Goal: Task Accomplishment & Management: Manage account settings

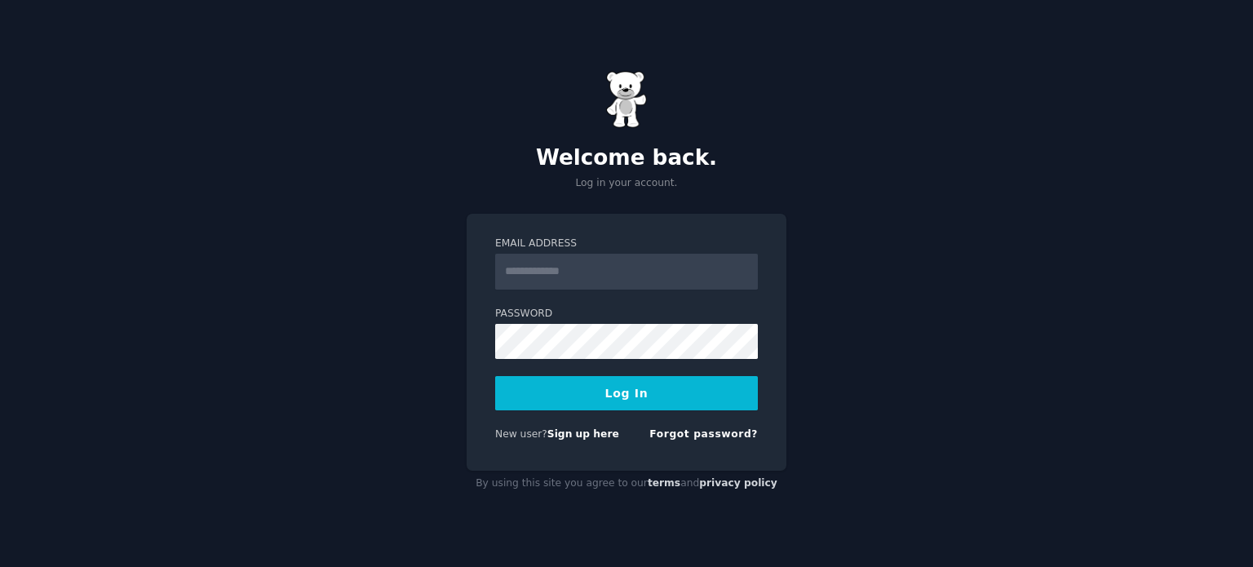
click at [594, 279] on input "Email Address" at bounding box center [626, 272] width 263 height 36
type input "**********"
click at [557, 398] on button "Log In" at bounding box center [626, 393] width 263 height 34
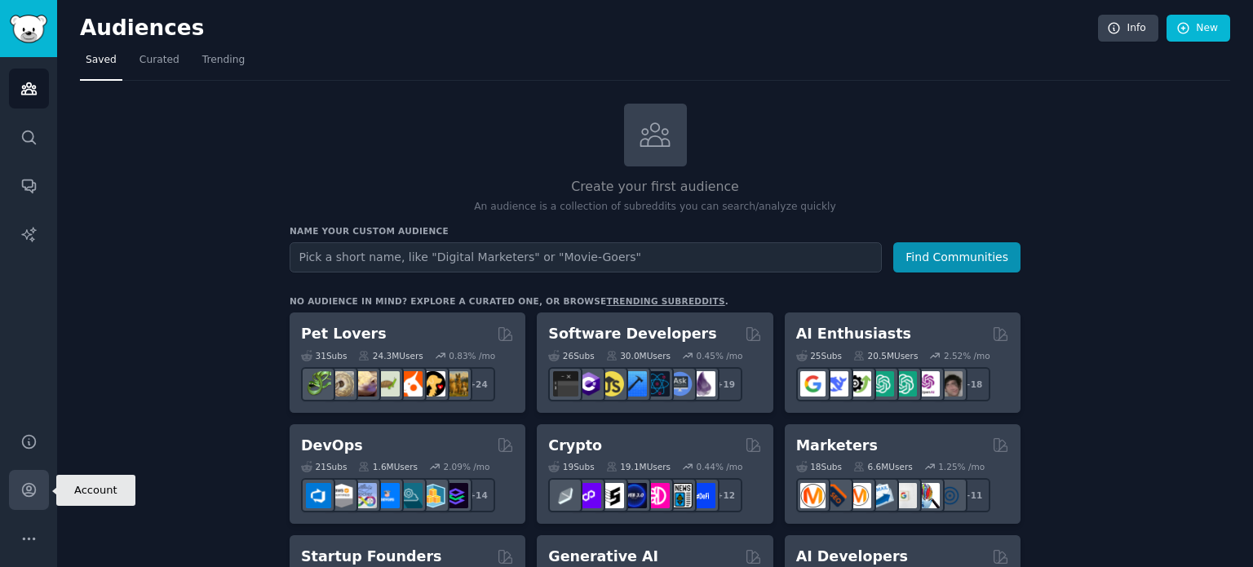
click at [39, 490] on link "Account" at bounding box center [29, 490] width 40 height 40
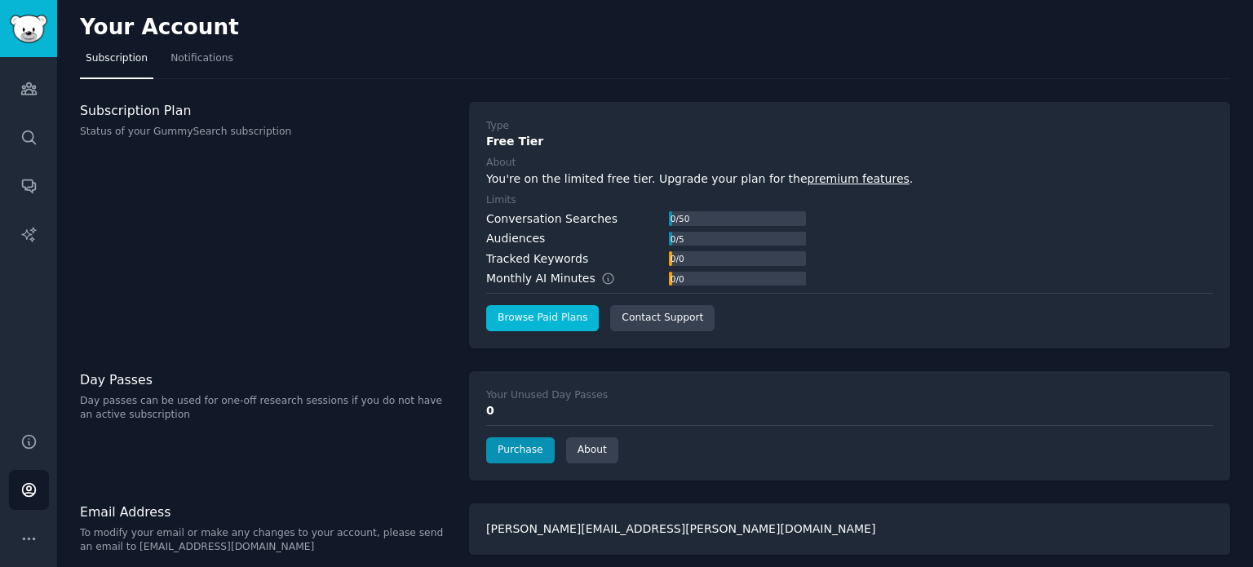
scroll to position [9, 0]
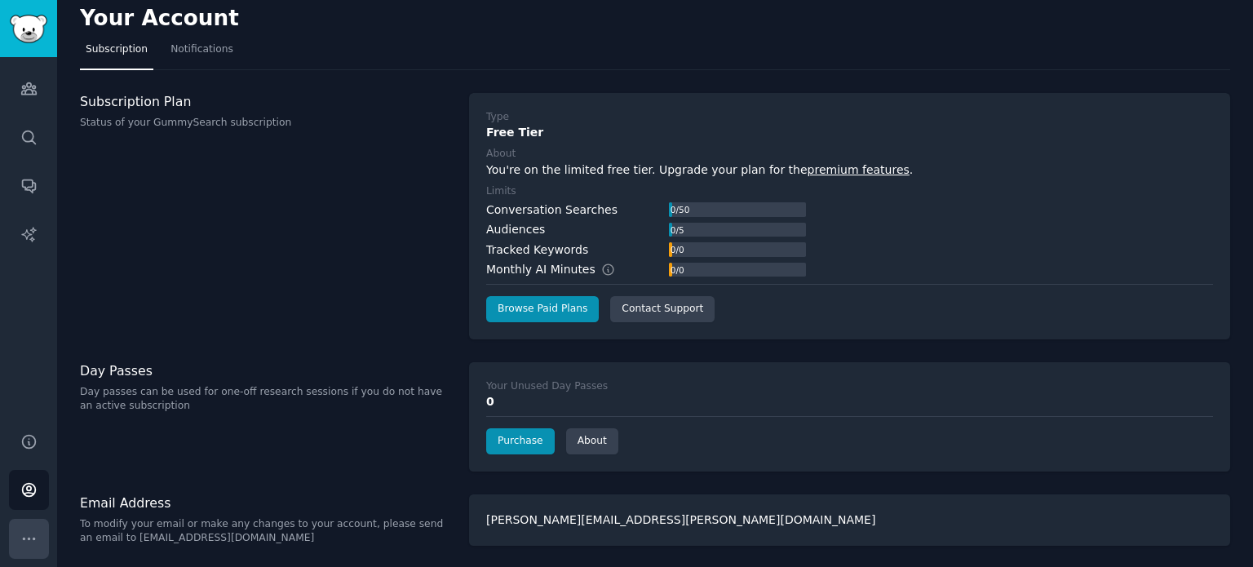
click at [48, 534] on button "More" at bounding box center [29, 539] width 40 height 40
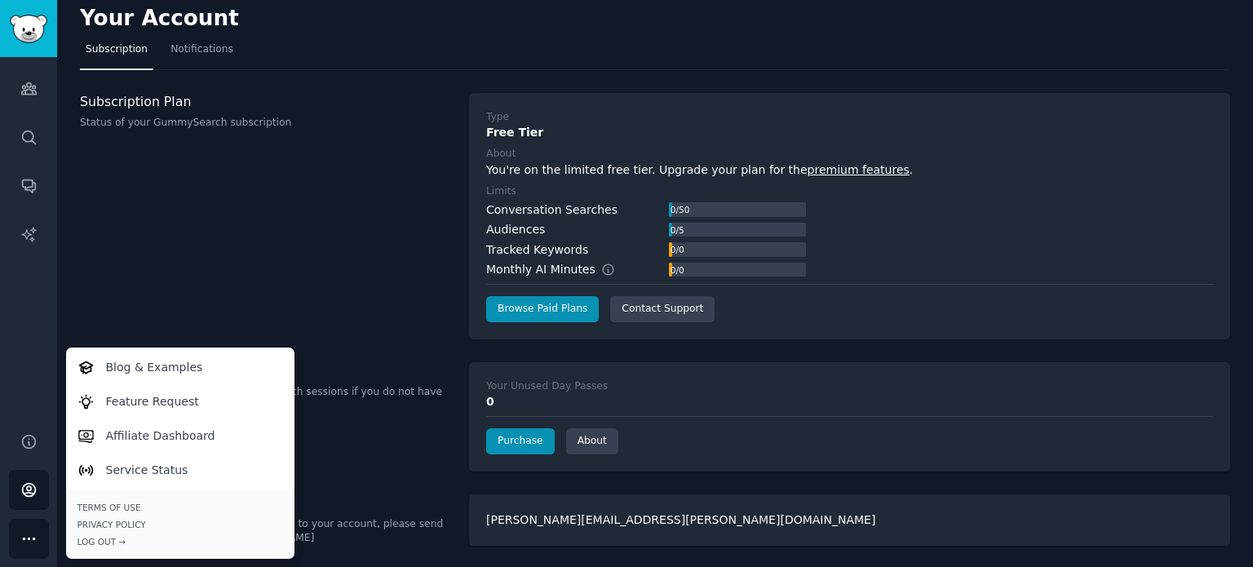
click at [807, 173] on link "premium features" at bounding box center [858, 169] width 102 height 13
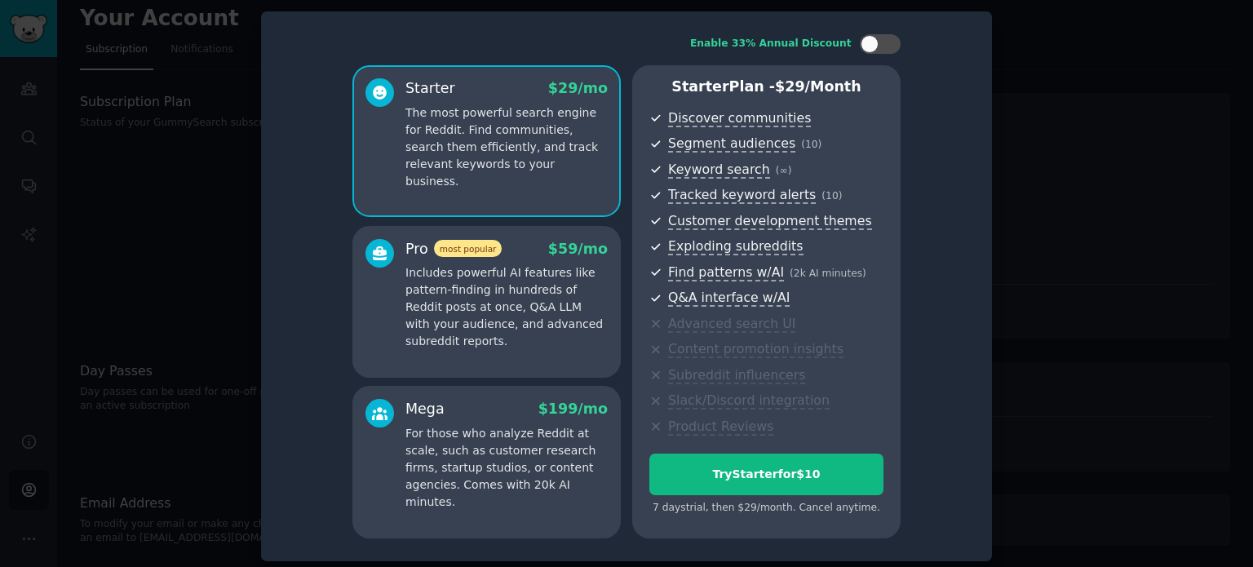
click at [539, 263] on div "Pro most popular $ 59 /mo Includes powerful AI features like pattern-finding in…" at bounding box center [506, 295] width 202 height 112
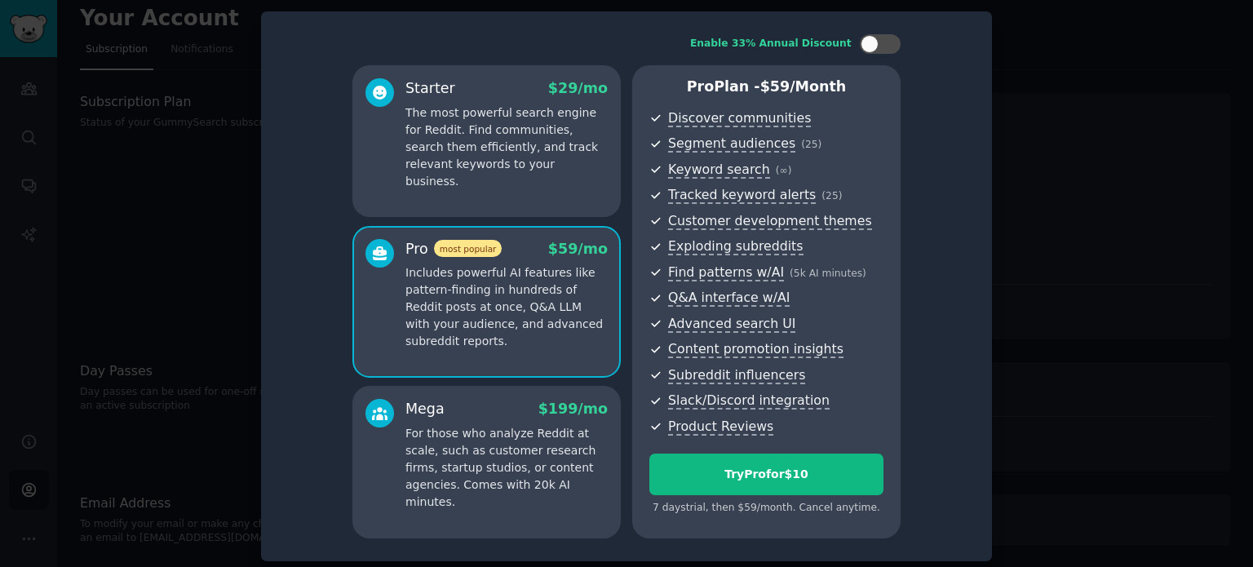
click at [535, 169] on p "The most powerful search engine for Reddit. Find communities, search them effic…" at bounding box center [506, 147] width 202 height 86
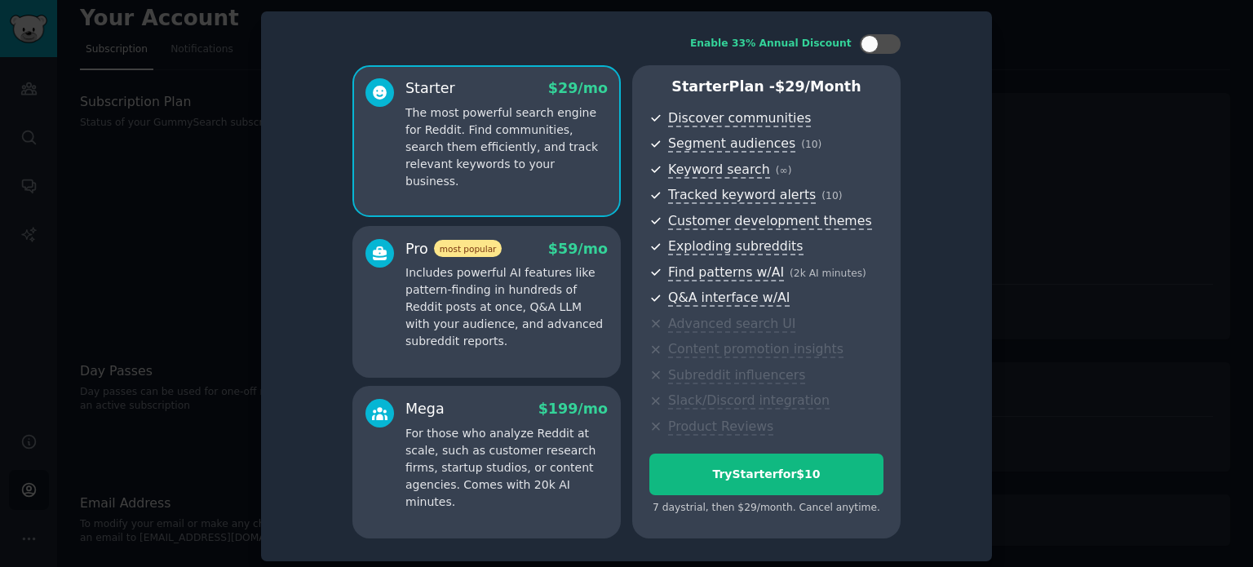
click at [532, 299] on p "Includes powerful AI features like pattern-finding in hundreds of Reddit posts …" at bounding box center [506, 307] width 202 height 86
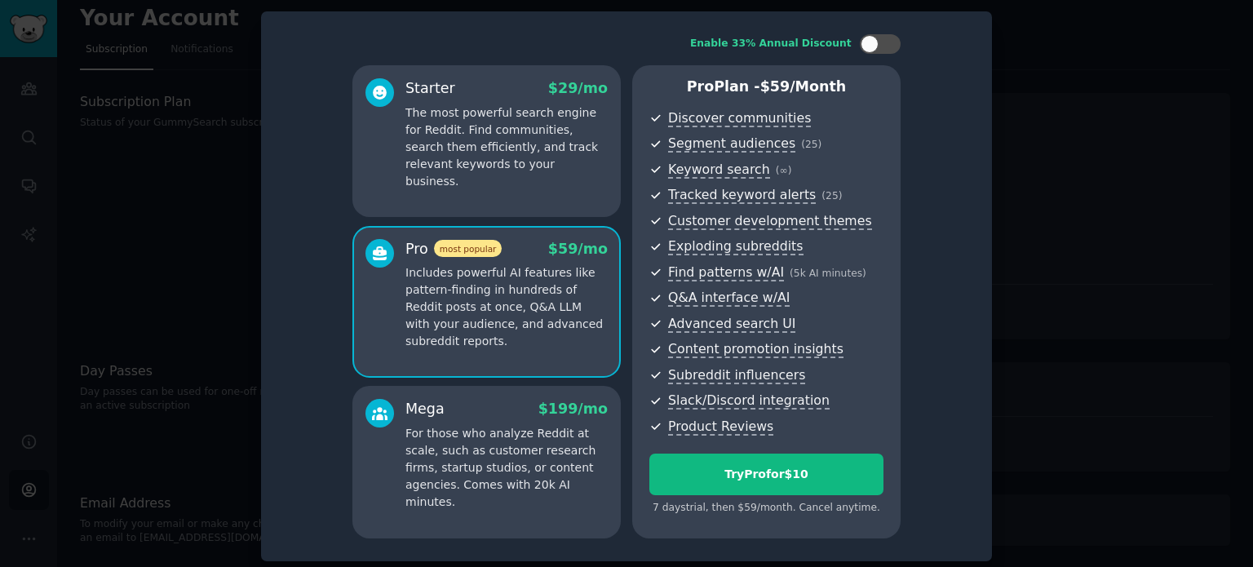
click at [507, 170] on p "The most powerful search engine for Reddit. Find communities, search them effic…" at bounding box center [506, 147] width 202 height 86
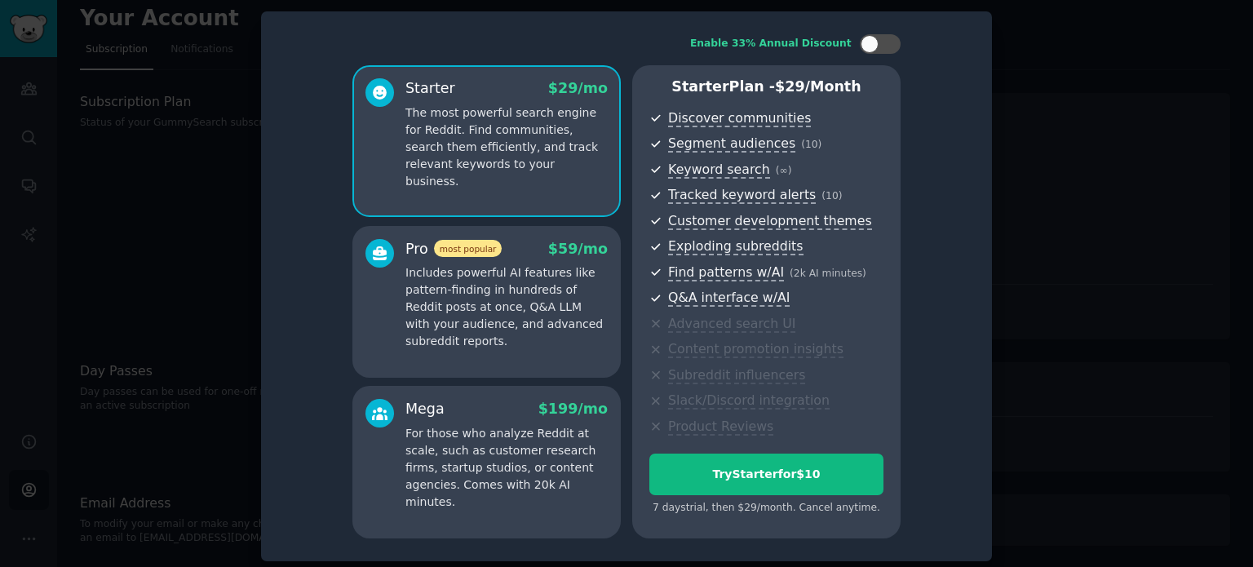
click at [512, 280] on p "Includes powerful AI features like pattern-finding in hundreds of Reddit posts …" at bounding box center [506, 307] width 202 height 86
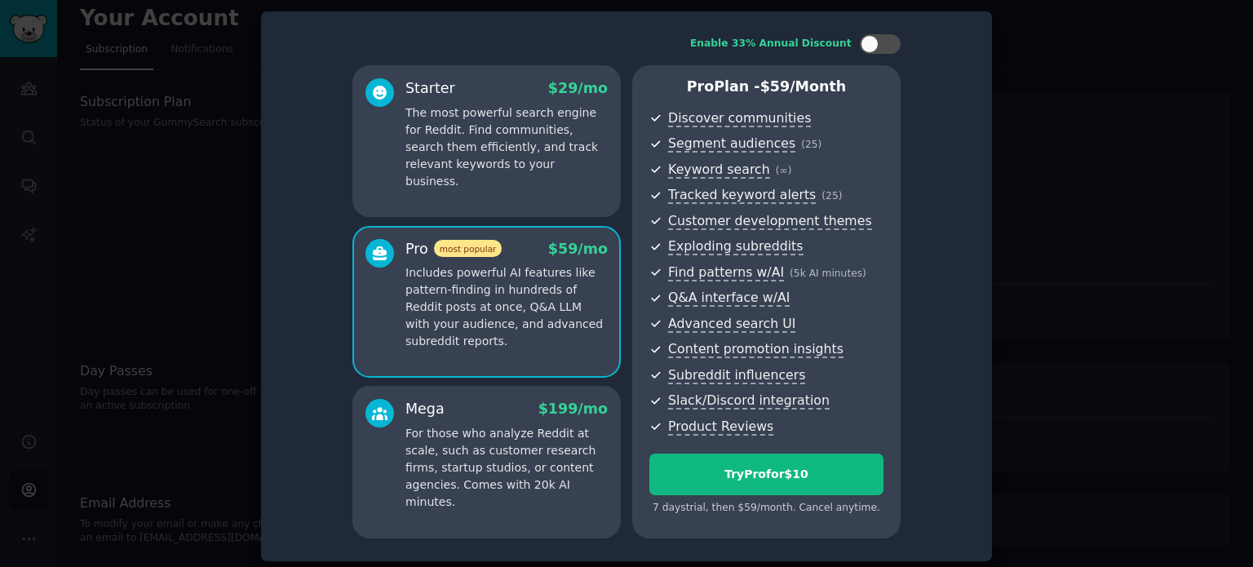
click at [1142, 60] on div at bounding box center [626, 283] width 1253 height 567
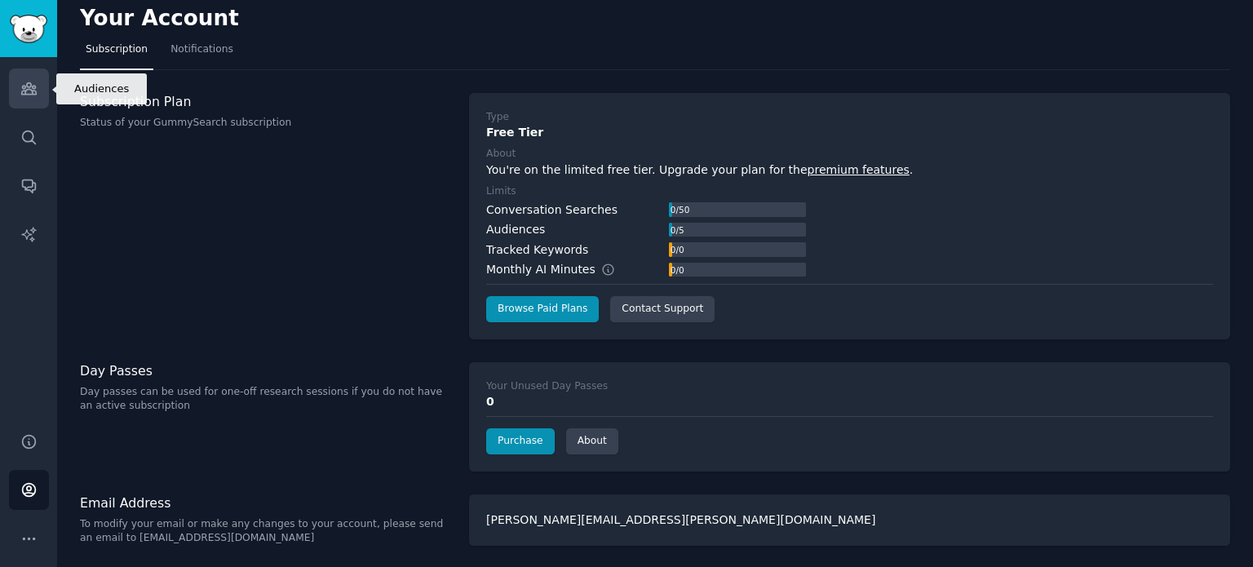
click at [15, 84] on link "Audiences" at bounding box center [29, 89] width 40 height 40
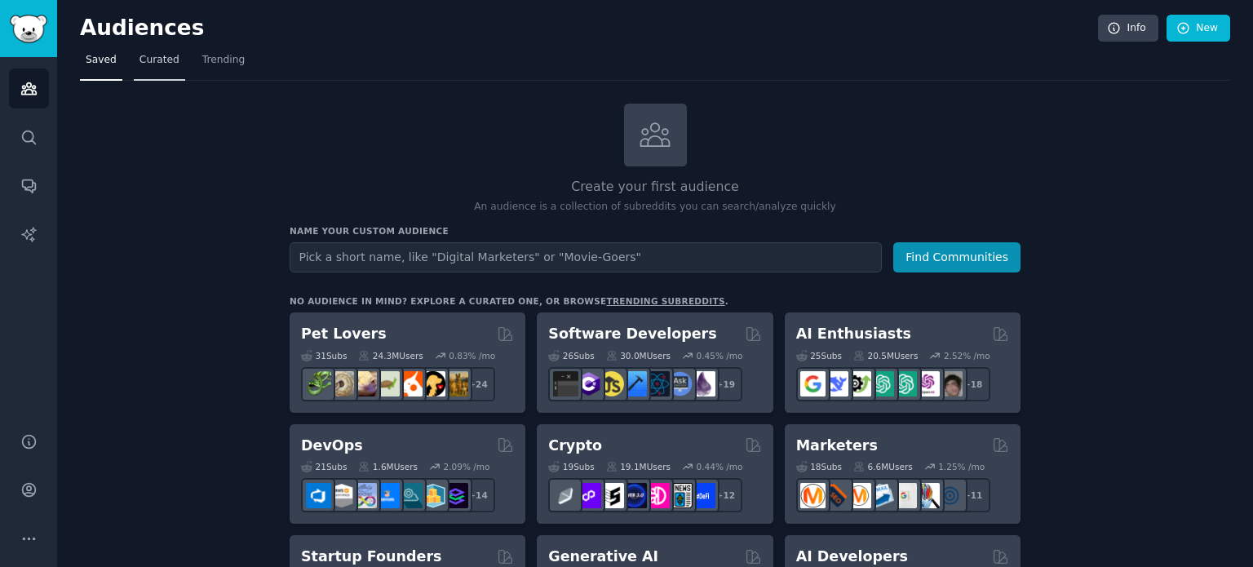
click at [159, 63] on span "Curated" at bounding box center [159, 60] width 40 height 15
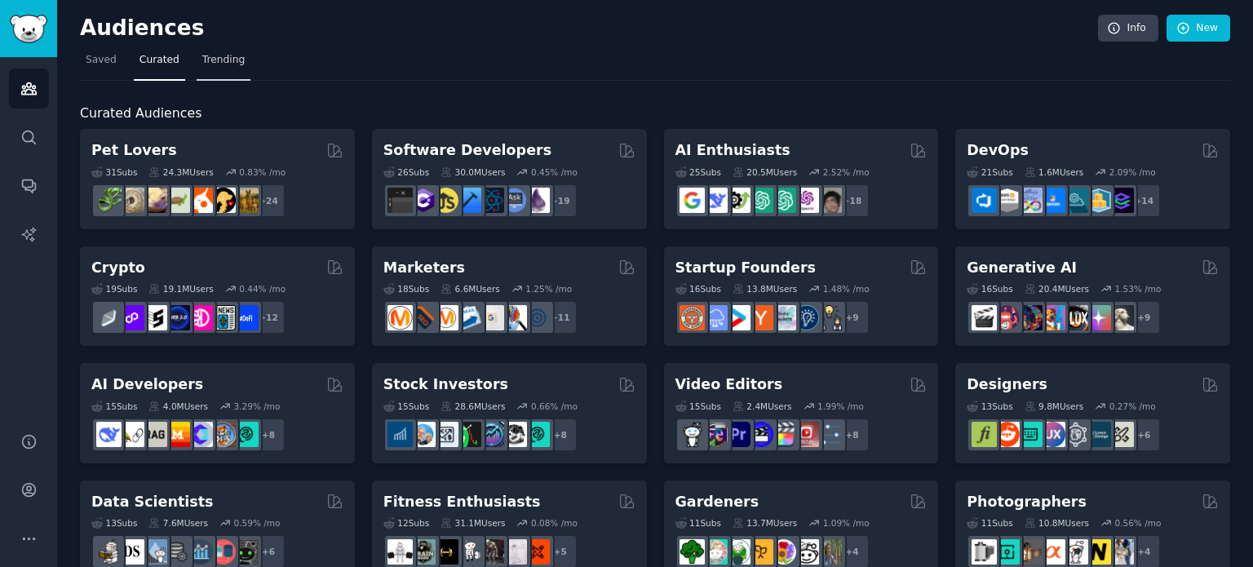
click at [207, 61] on span "Trending" at bounding box center [223, 60] width 42 height 15
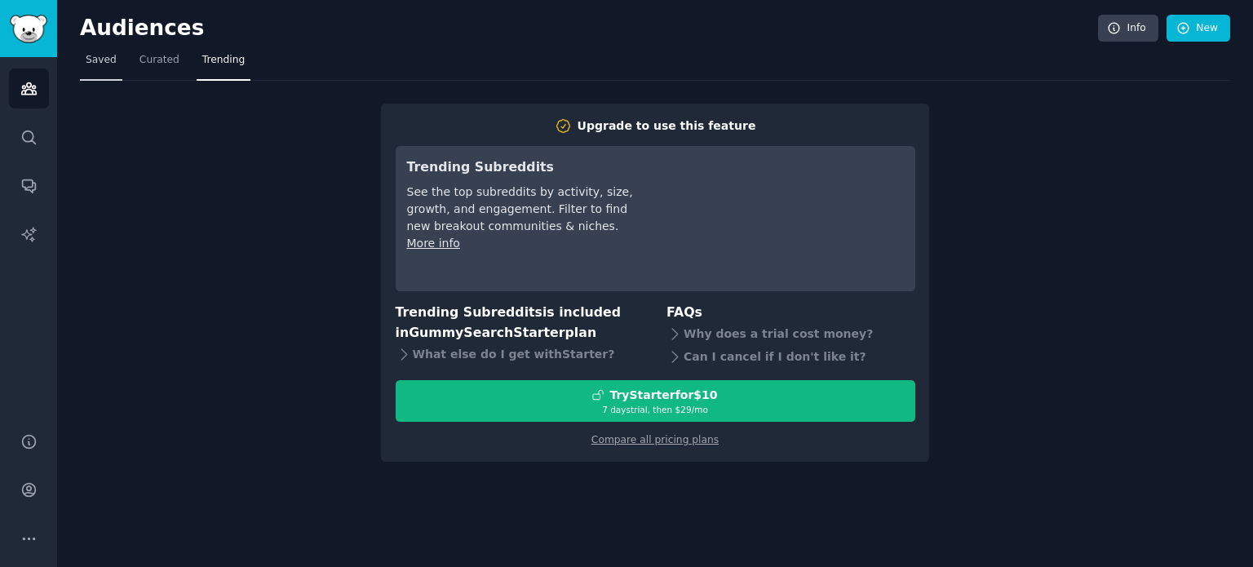
click at [108, 68] on link "Saved" at bounding box center [101, 63] width 42 height 33
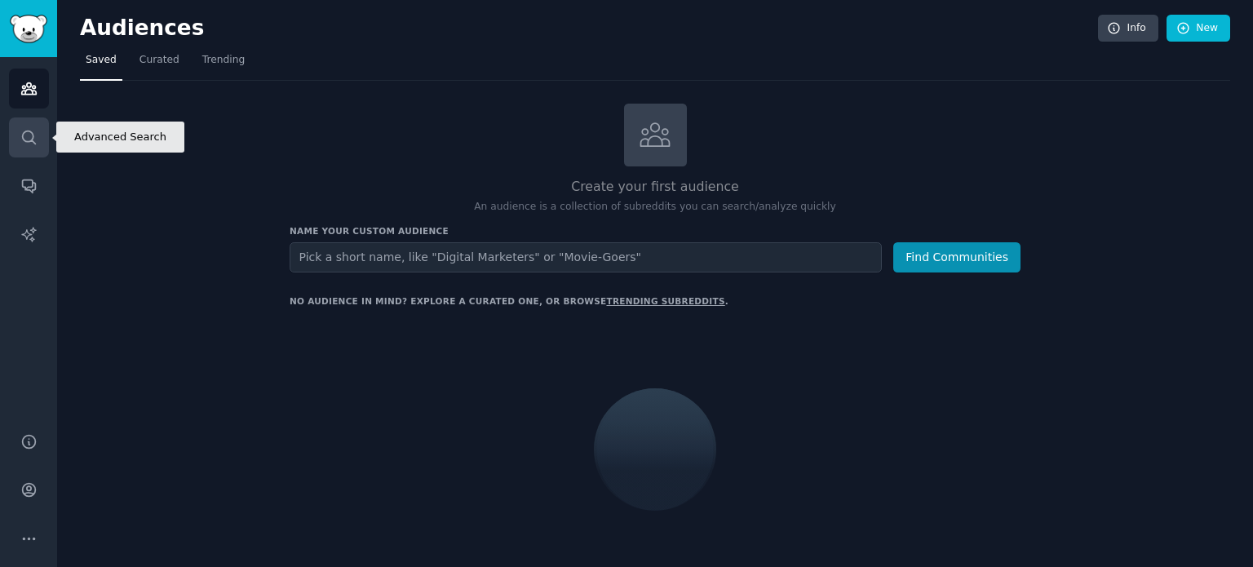
click at [39, 146] on link "Search" at bounding box center [29, 137] width 40 height 40
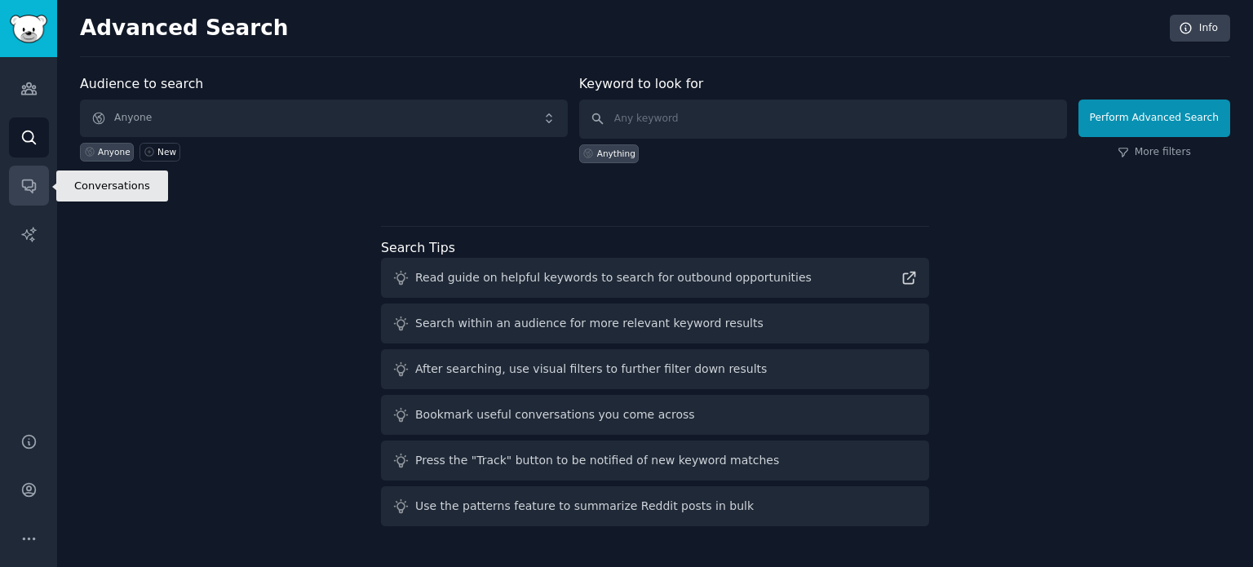
click at [36, 188] on icon "Sidebar" at bounding box center [28, 185] width 17 height 17
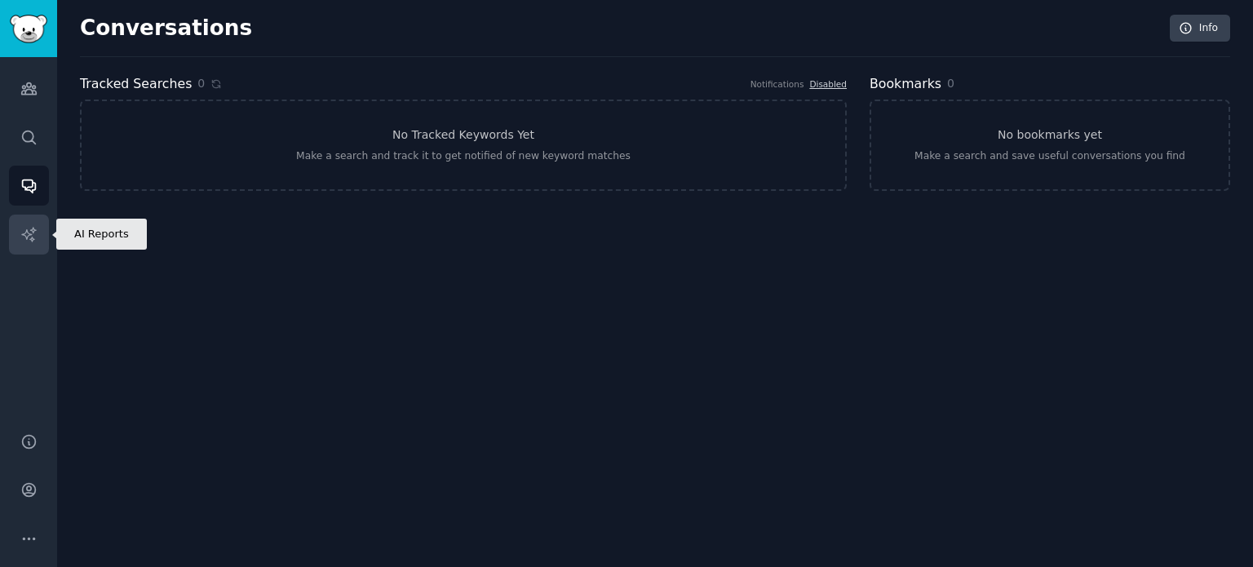
click at [26, 228] on icon "Sidebar" at bounding box center [28, 234] width 17 height 17
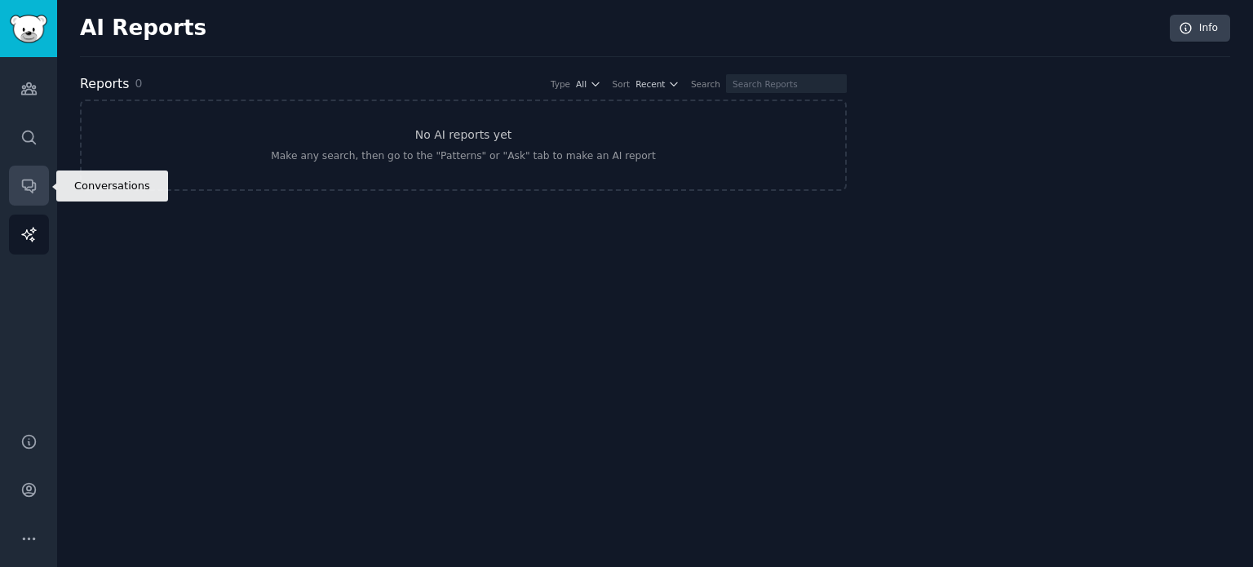
click at [22, 182] on icon "Sidebar" at bounding box center [28, 186] width 13 height 13
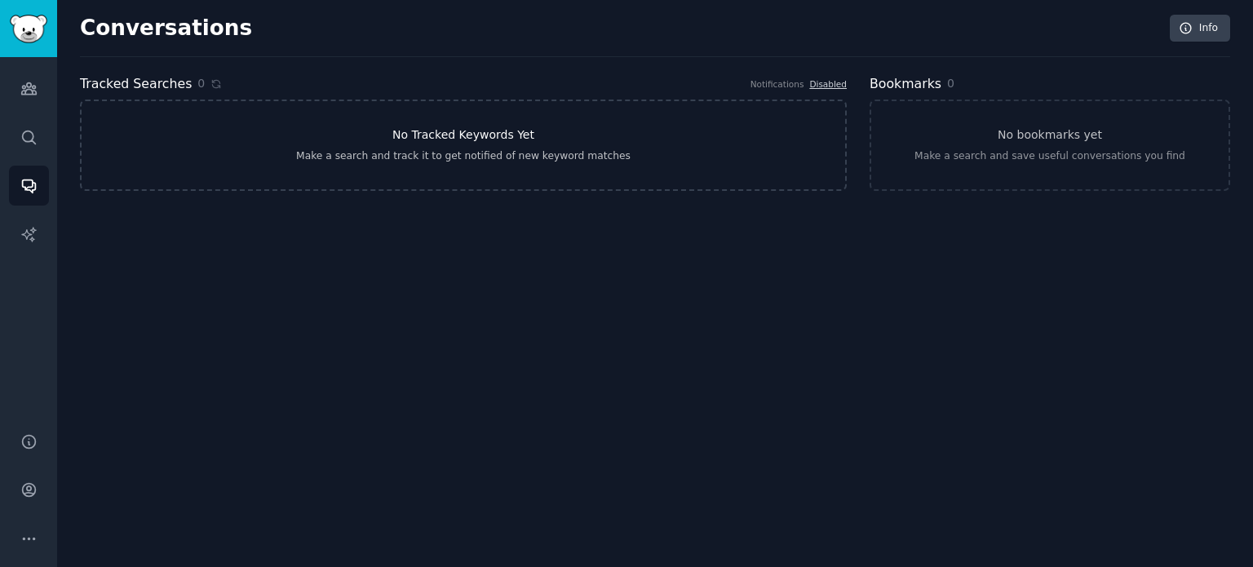
click at [516, 150] on div "Make a search and track it to get notified of new keyword matches" at bounding box center [463, 156] width 334 height 15
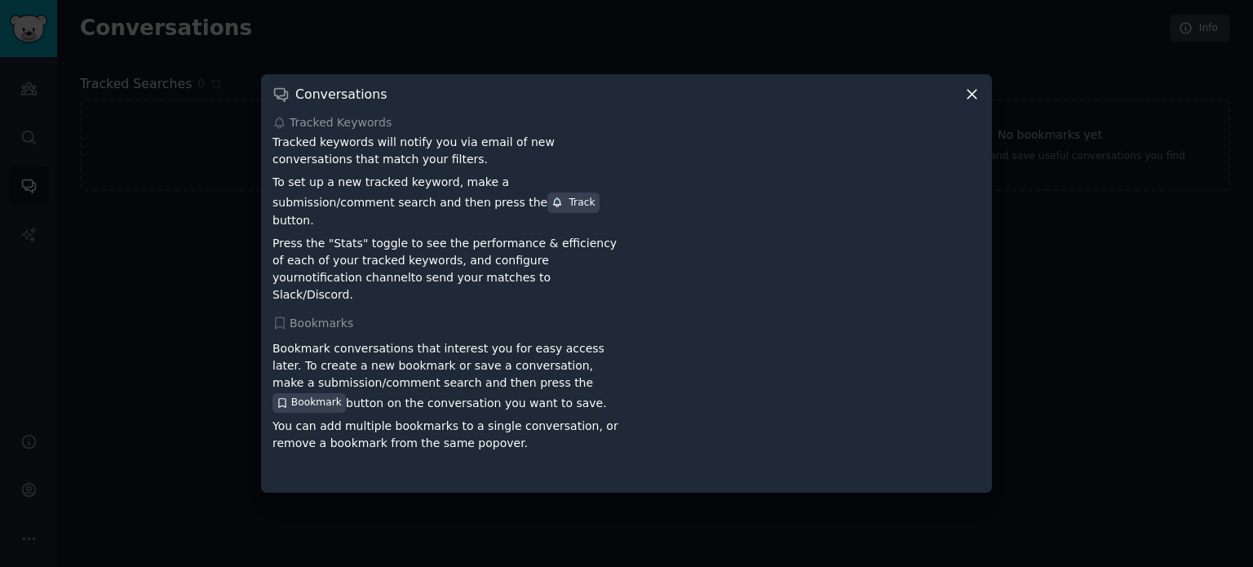
click at [962, 103] on div "Conversations" at bounding box center [626, 94] width 708 height 17
click at [975, 100] on icon at bounding box center [971, 94] width 17 height 17
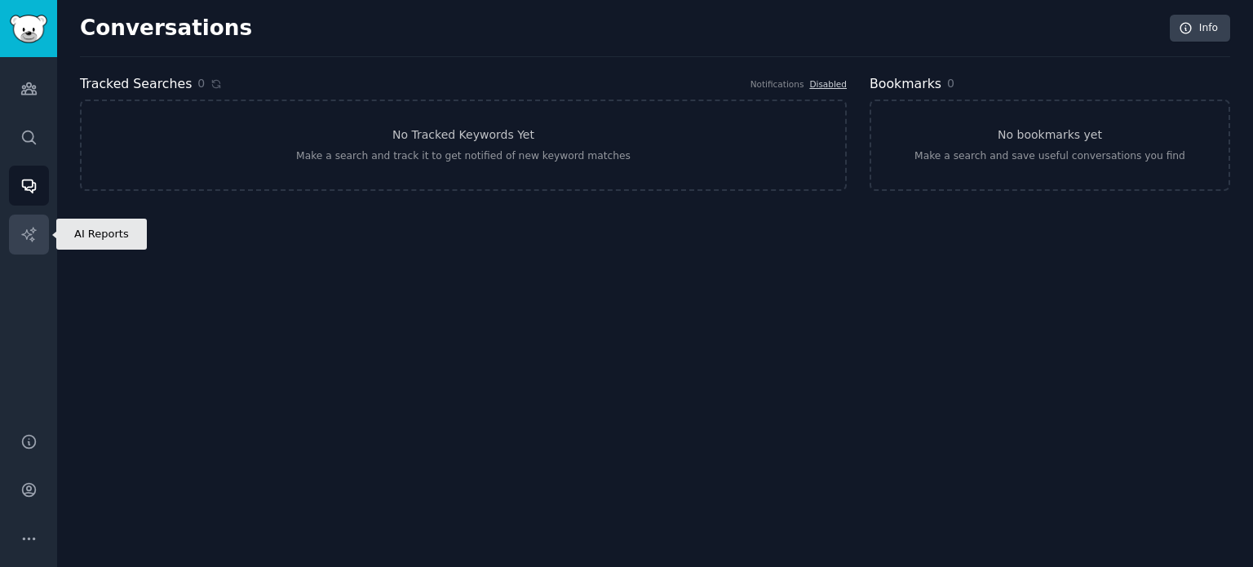
click at [33, 239] on icon "Sidebar" at bounding box center [28, 234] width 14 height 14
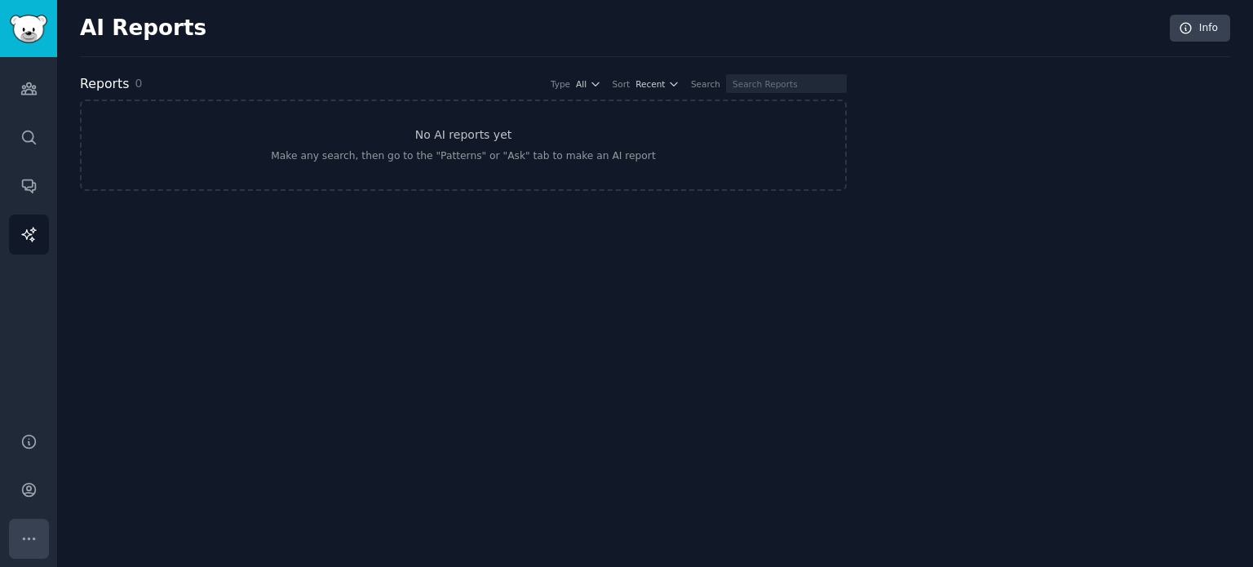
click at [23, 534] on icon "Sidebar" at bounding box center [28, 538] width 17 height 17
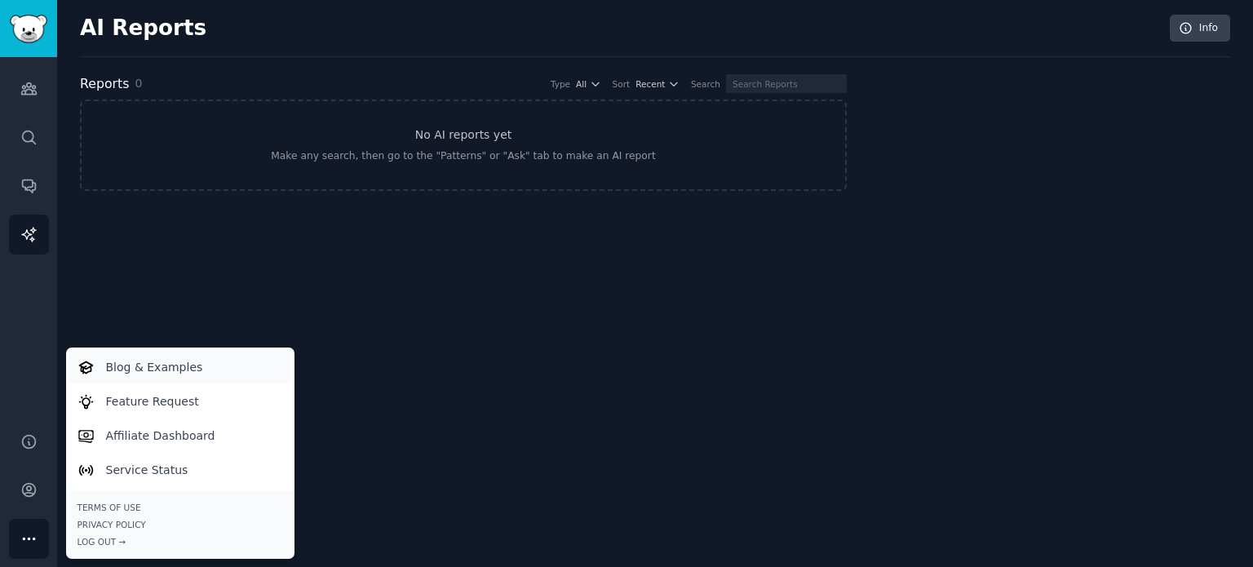
click at [147, 382] on link "Blog & Examples" at bounding box center [180, 367] width 223 height 34
click at [5, 496] on div "Help Account More Blog & Examples Feature Request Affiliate Dashboard Service S…" at bounding box center [28, 490] width 57 height 154
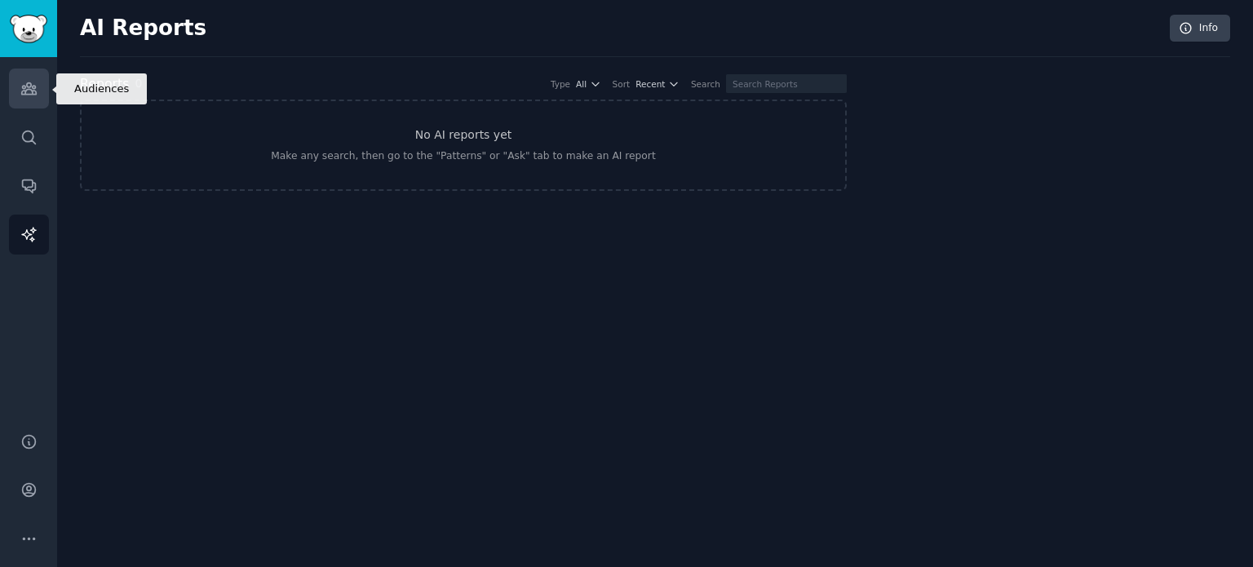
click at [27, 81] on icon "Sidebar" at bounding box center [28, 88] width 17 height 17
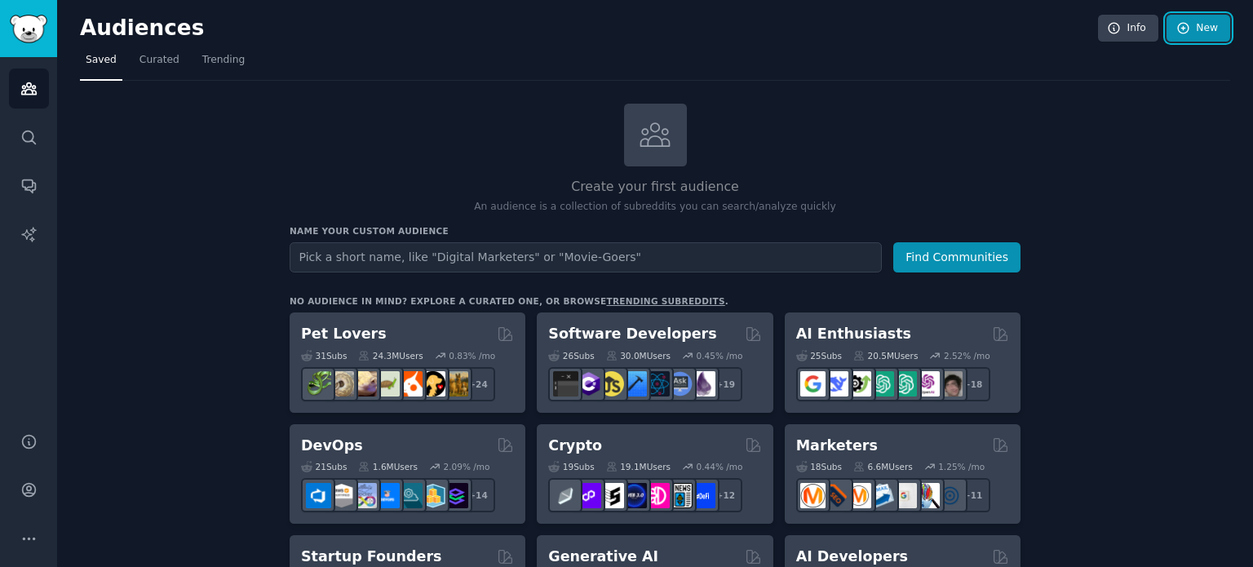
click at [1208, 22] on link "New" at bounding box center [1198, 29] width 64 height 28
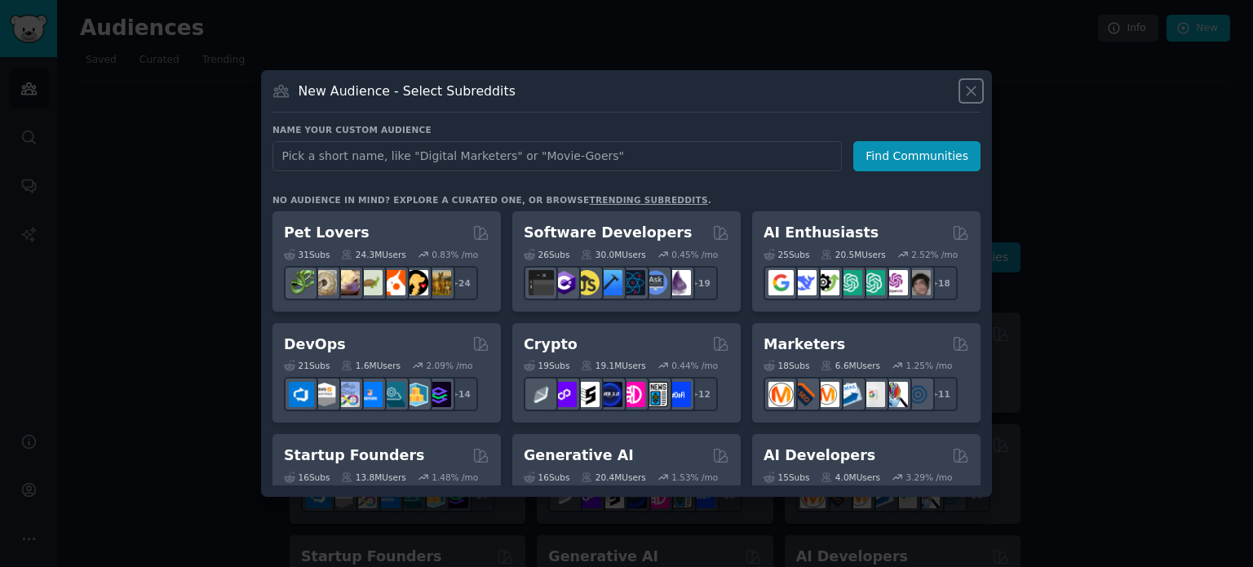
click at [965, 89] on icon at bounding box center [970, 90] width 17 height 17
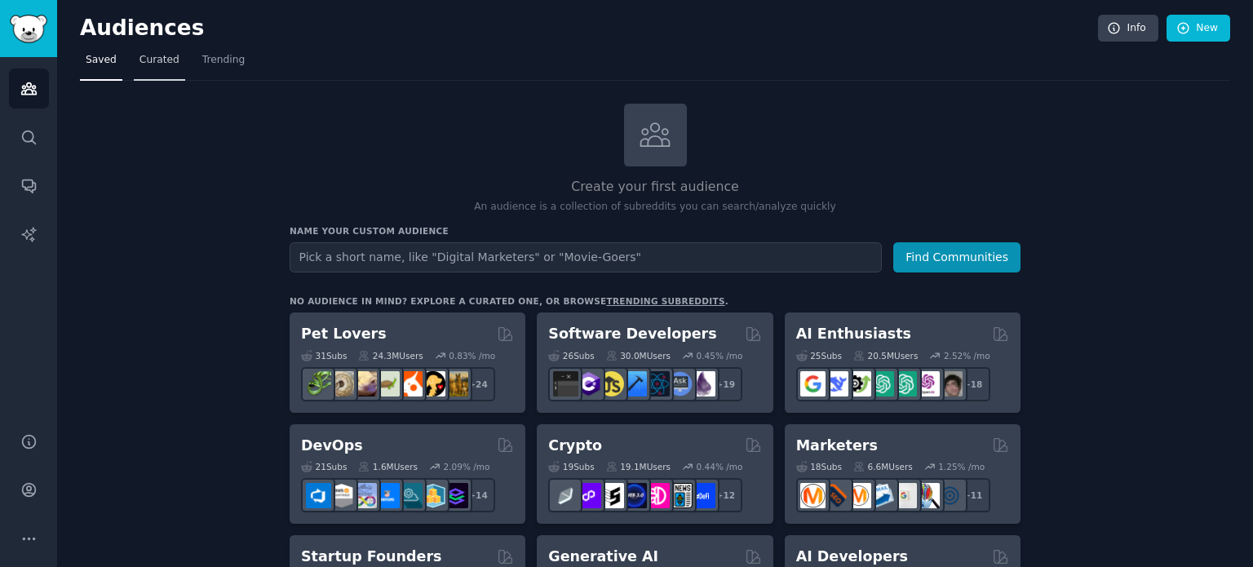
click at [170, 57] on span "Curated" at bounding box center [159, 60] width 40 height 15
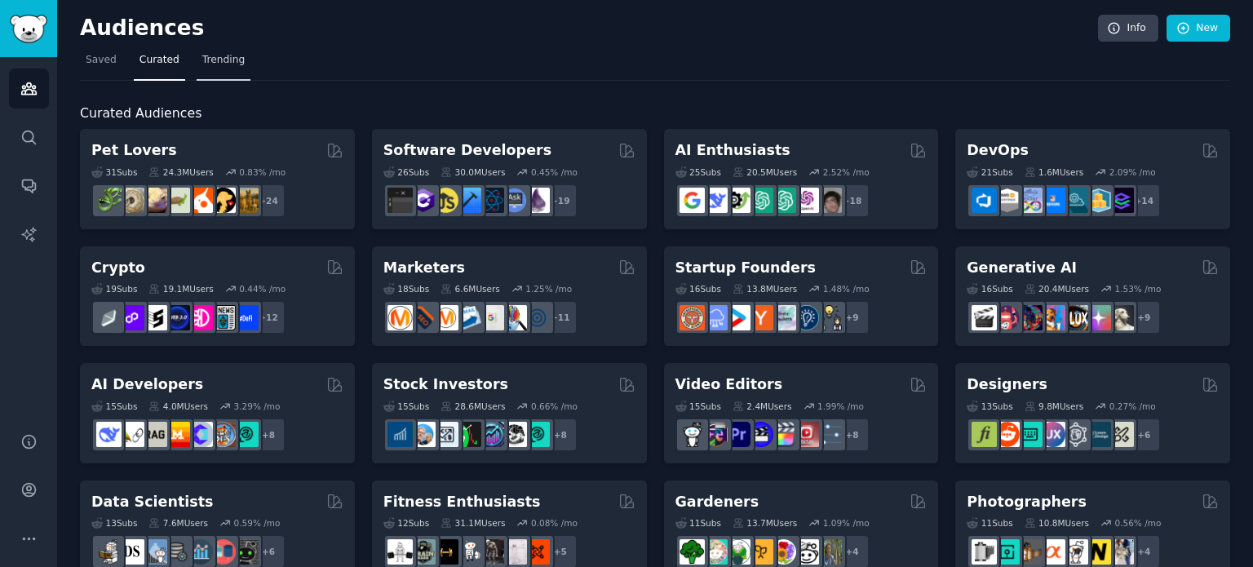
click at [235, 64] on link "Trending" at bounding box center [224, 63] width 54 height 33
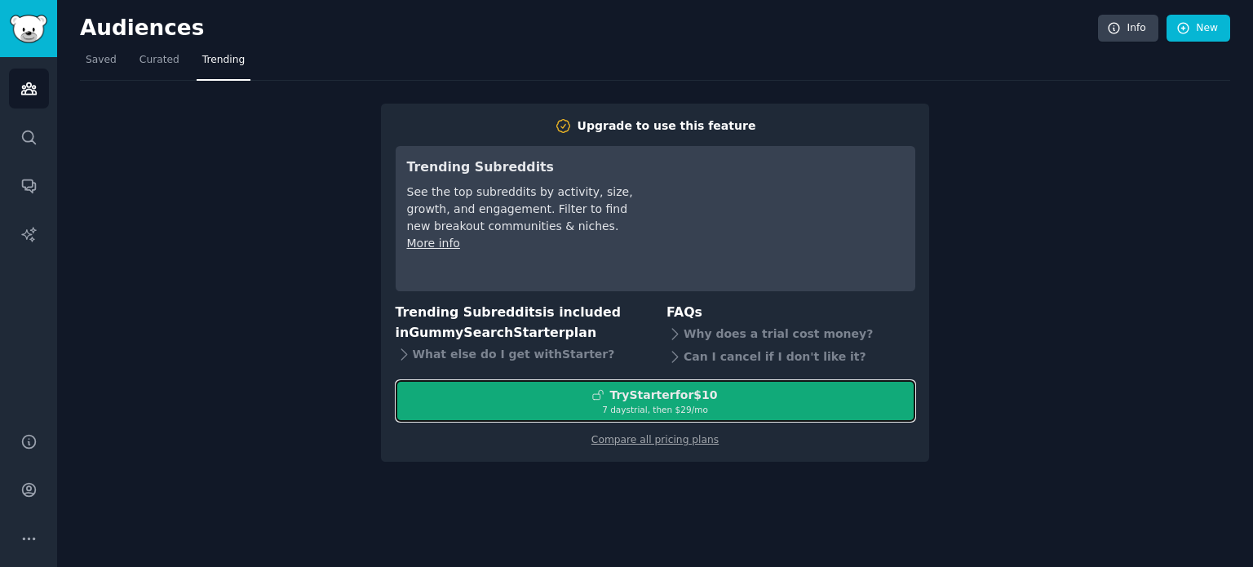
click at [648, 392] on div "Try Starter for $10" at bounding box center [663, 395] width 108 height 17
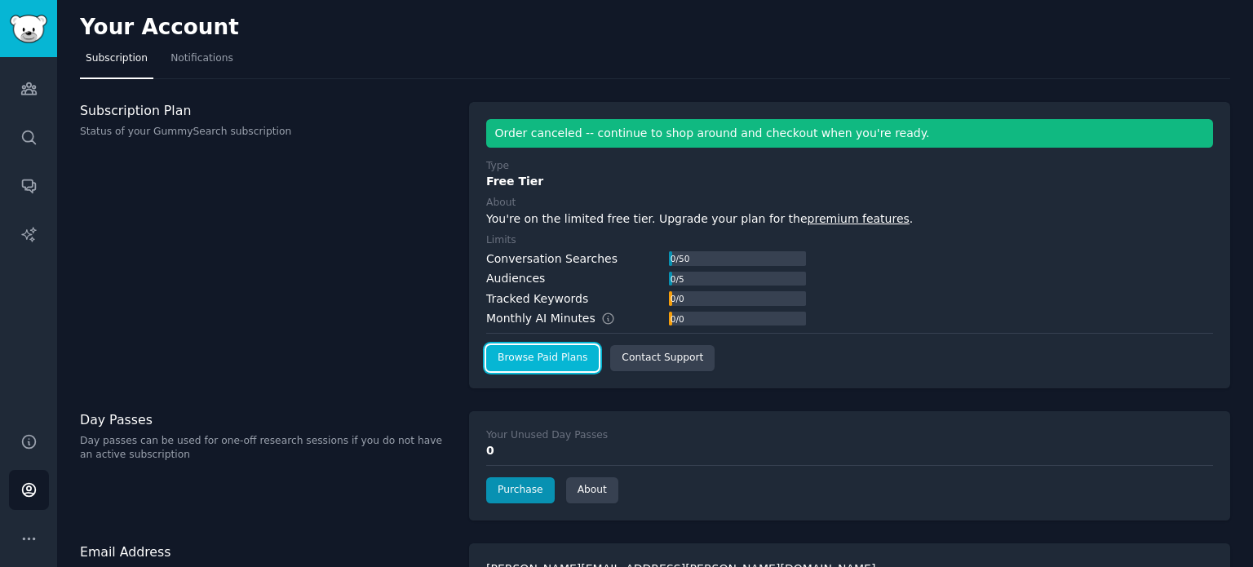
click at [532, 361] on link "Browse Paid Plans" at bounding box center [542, 358] width 113 height 26
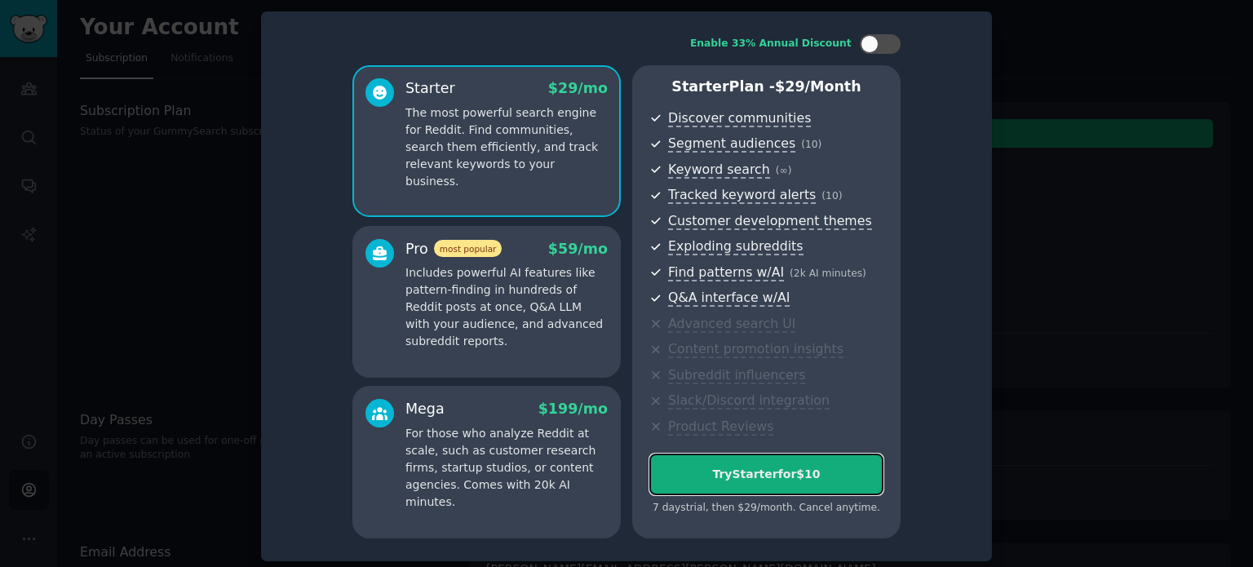
click at [741, 473] on div "Try Starter for $10" at bounding box center [766, 474] width 232 height 17
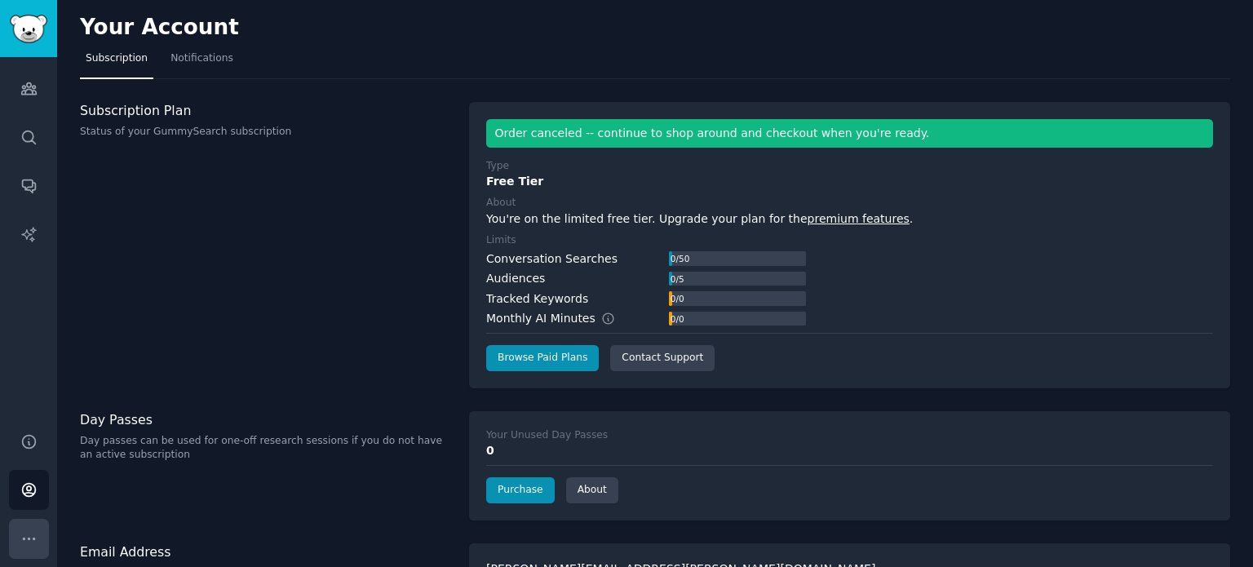
click at [37, 535] on button "More" at bounding box center [29, 539] width 40 height 40
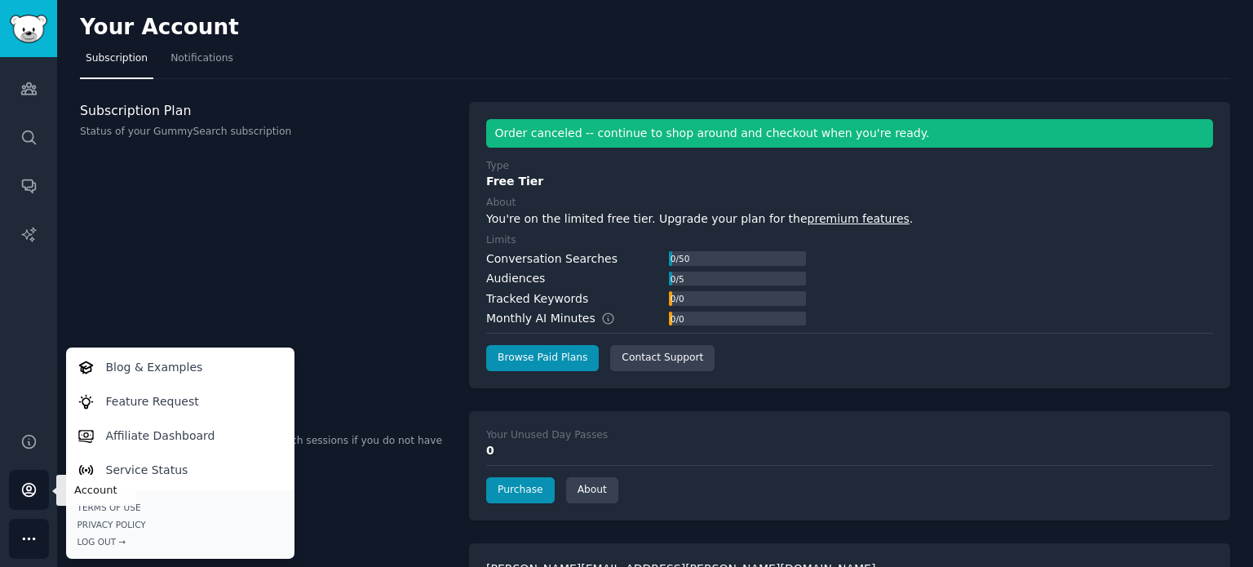
click at [40, 489] on link "Account" at bounding box center [29, 490] width 40 height 40
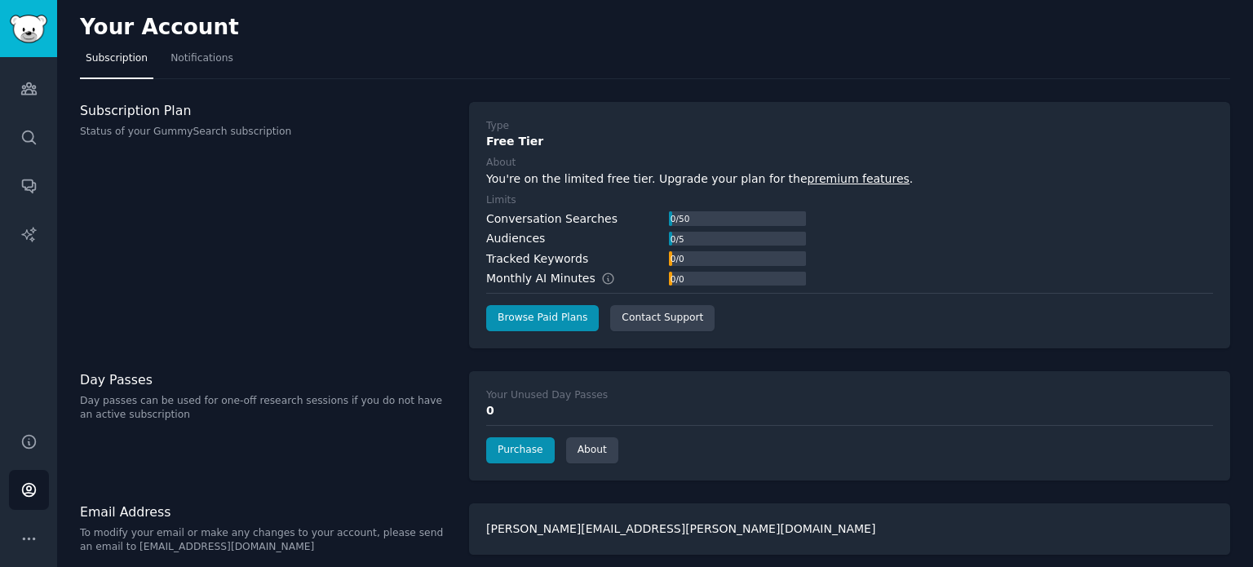
scroll to position [9, 0]
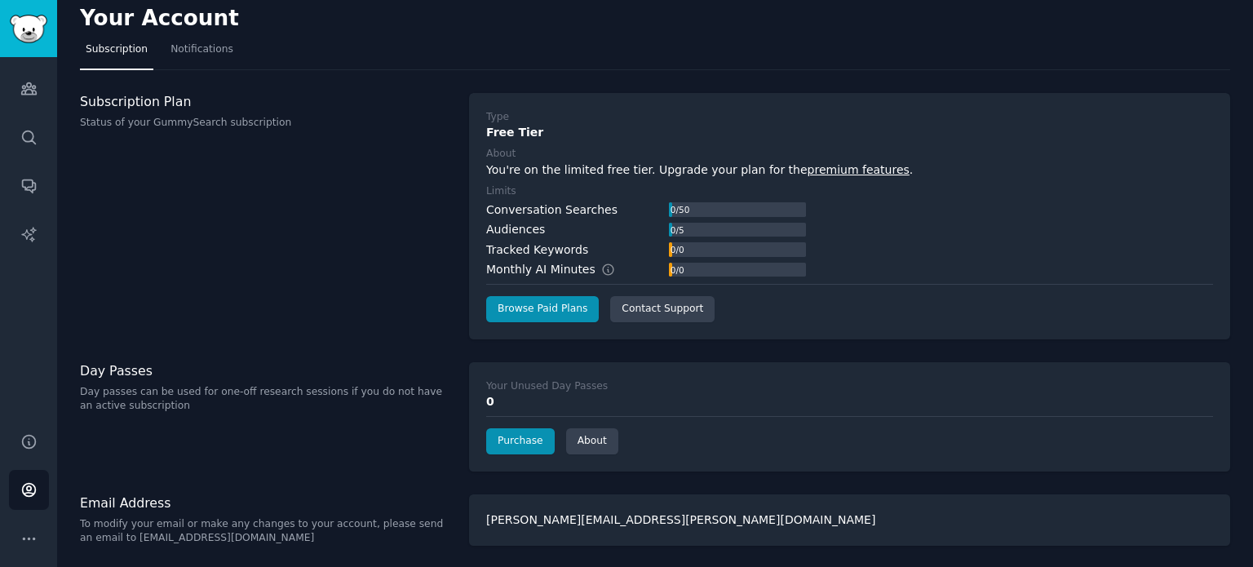
click at [187, 71] on div "Your Account Subscription Notifications Subscription Plan Status of your GummyS…" at bounding box center [655, 279] width 1196 height 577
click at [183, 48] on span "Notifications" at bounding box center [201, 49] width 63 height 15
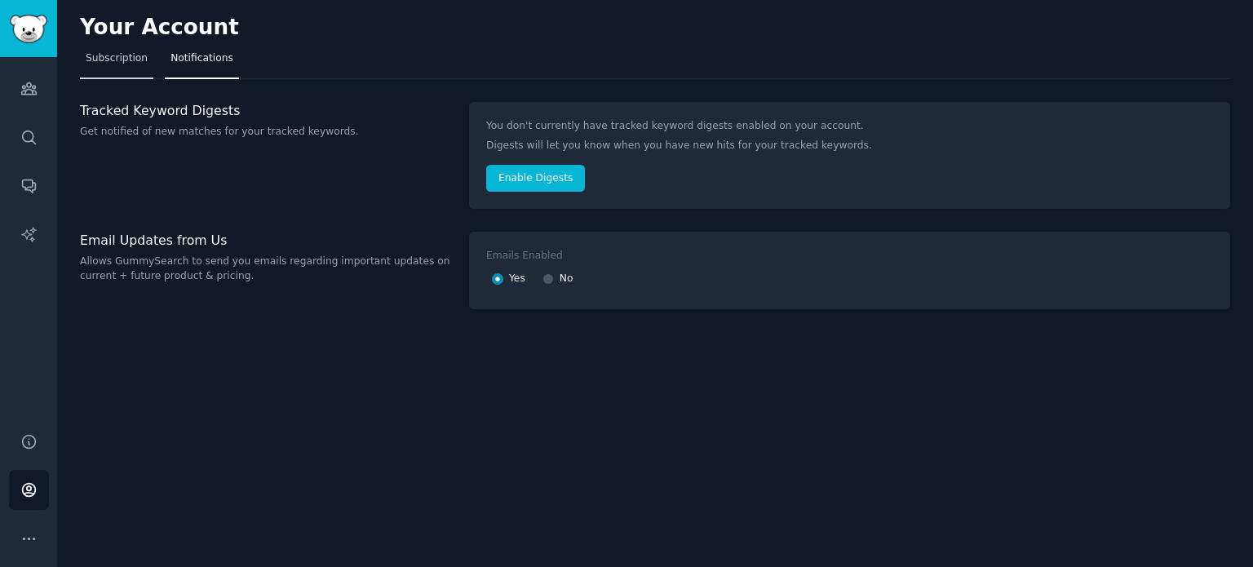
click at [115, 71] on link "Subscription" at bounding box center [116, 62] width 73 height 33
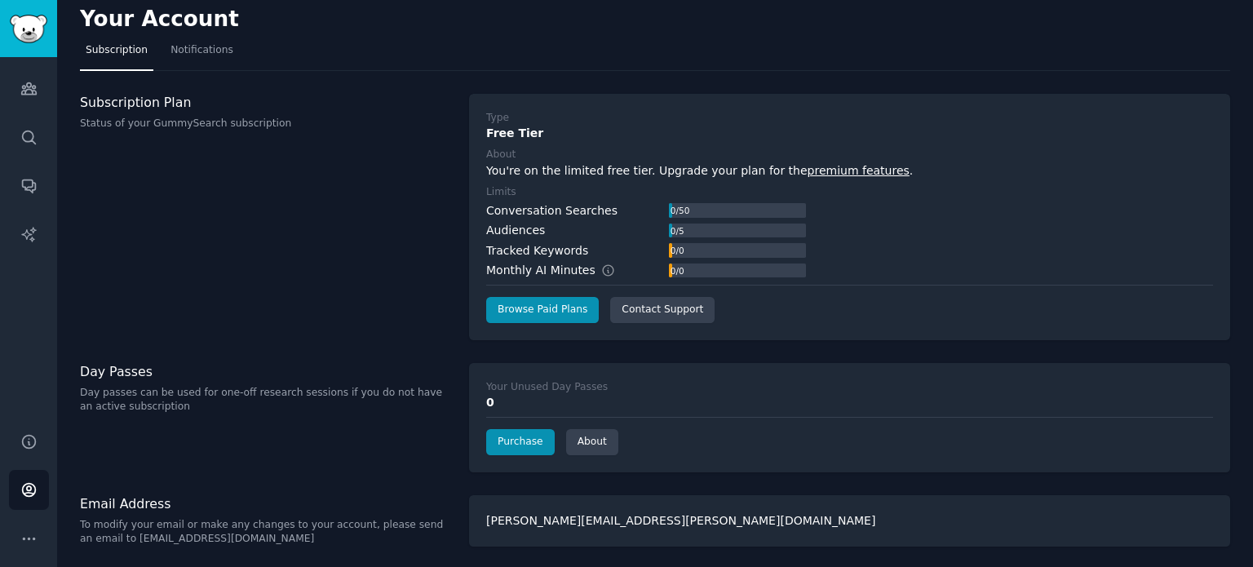
scroll to position [9, 0]
click at [34, 446] on icon "Sidebar" at bounding box center [28, 441] width 17 height 17
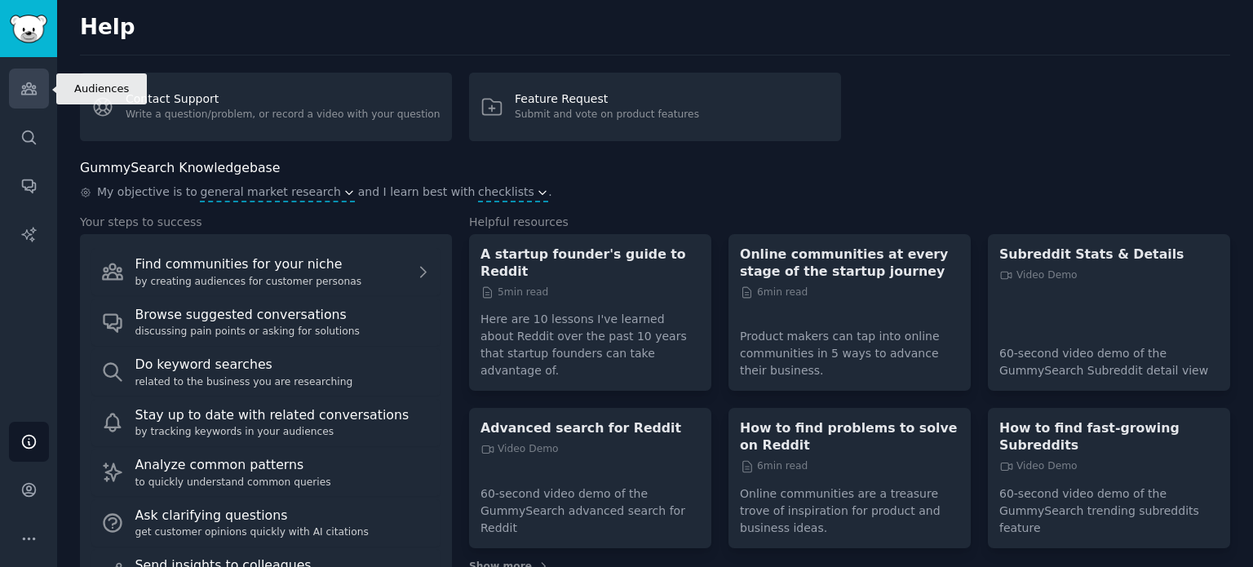
click at [13, 100] on link "Audiences" at bounding box center [29, 89] width 40 height 40
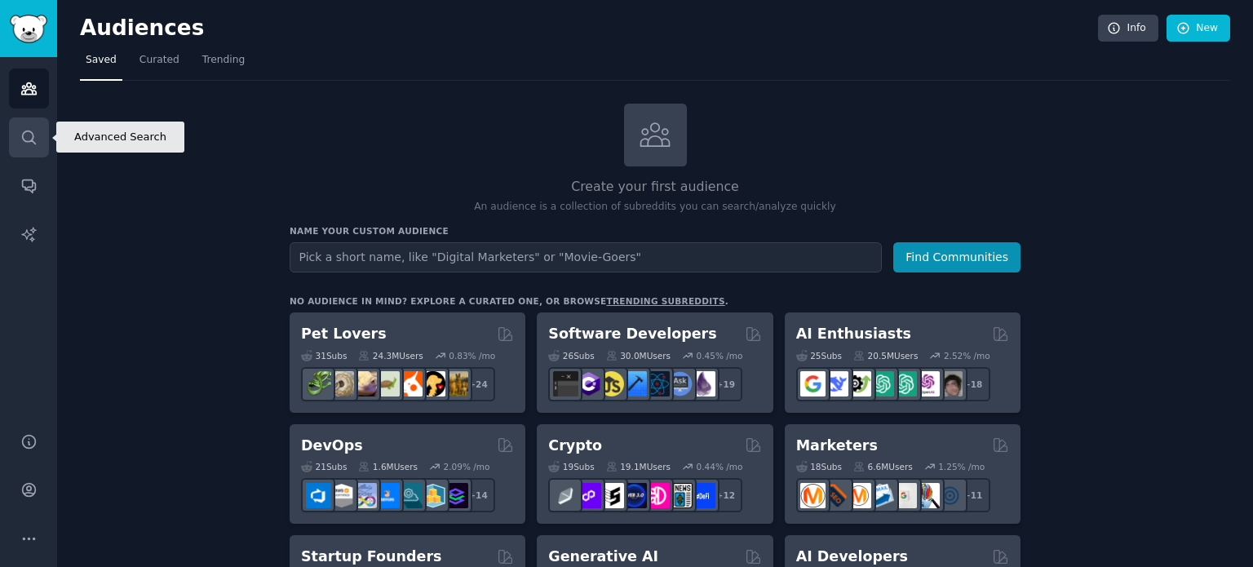
click at [15, 135] on link "Search" at bounding box center [29, 137] width 40 height 40
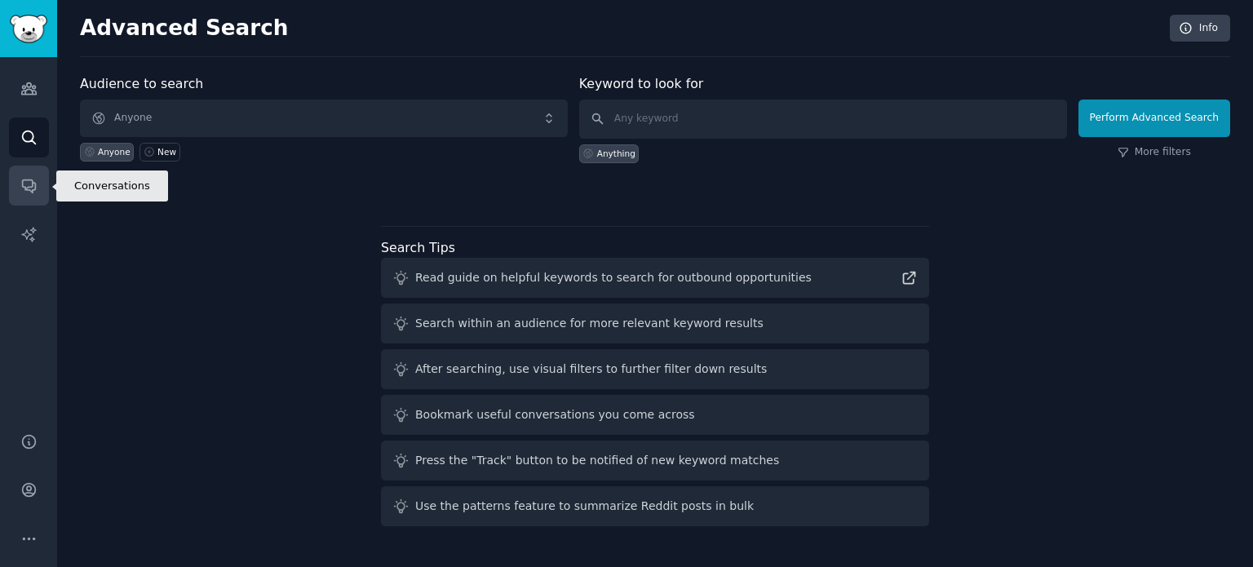
click at [43, 179] on link "Conversations" at bounding box center [29, 186] width 40 height 40
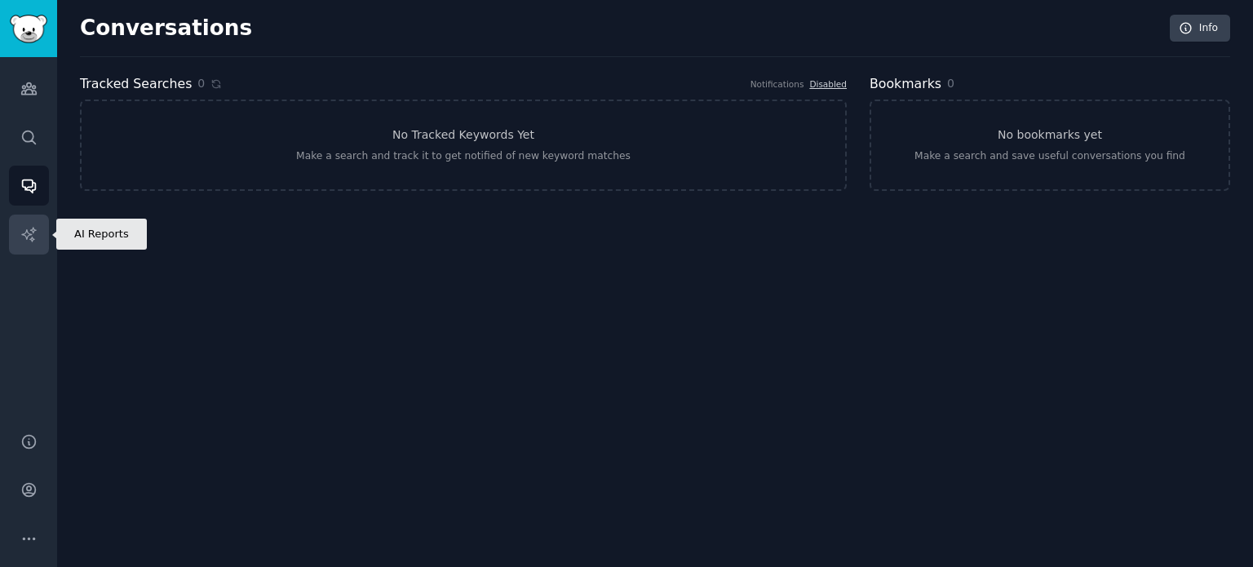
click at [16, 231] on link "AI Reports" at bounding box center [29, 235] width 40 height 40
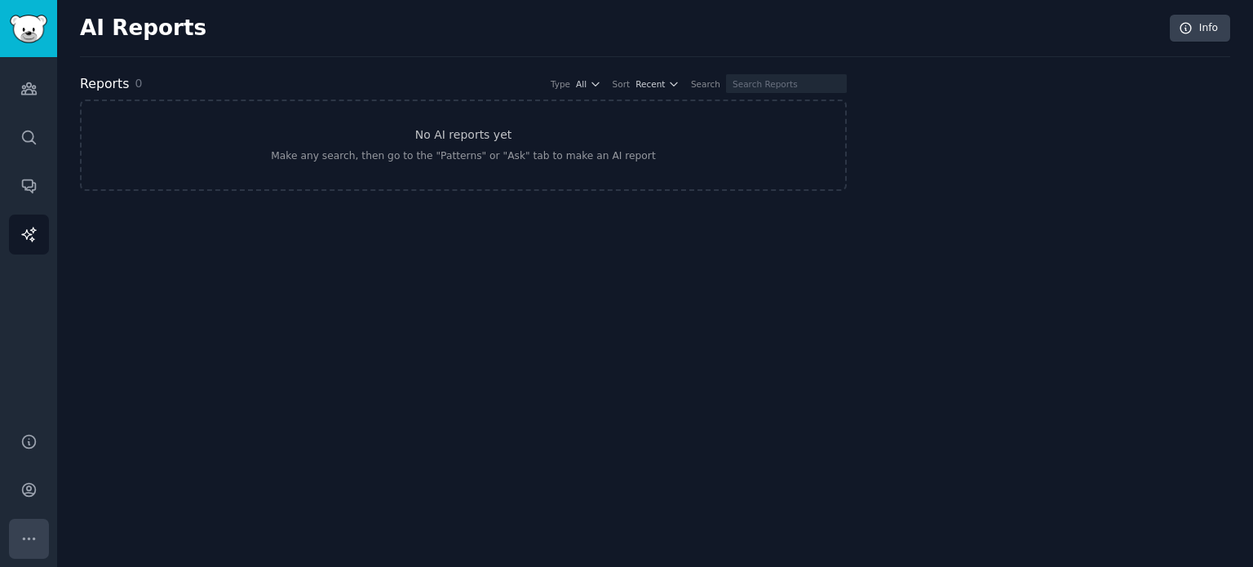
click at [30, 533] on icon "Sidebar" at bounding box center [28, 538] width 17 height 17
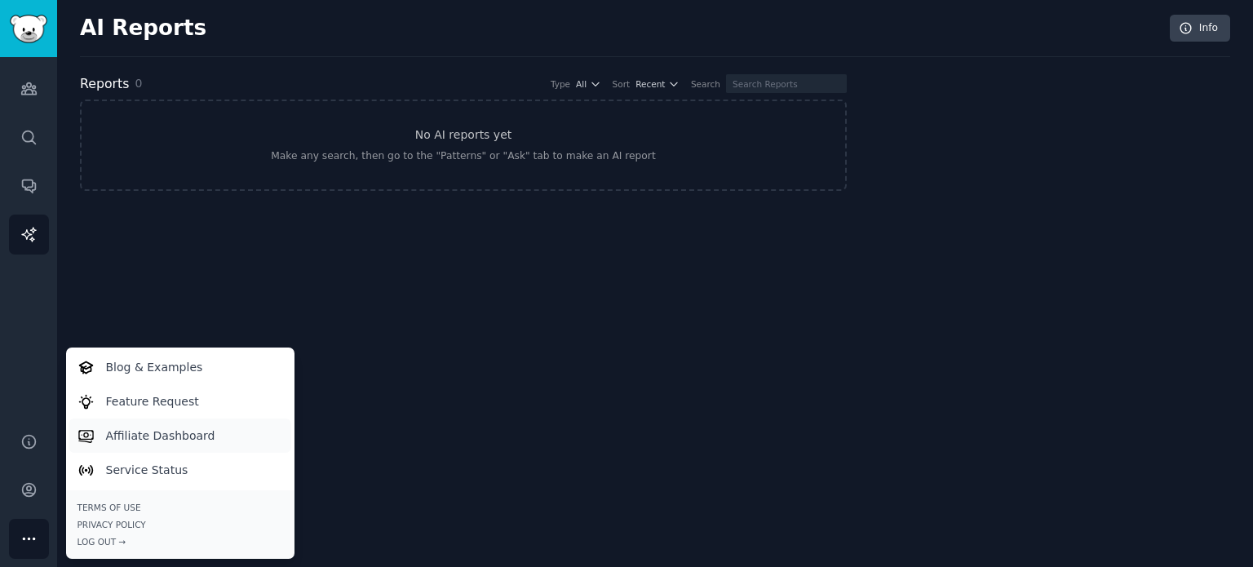
click at [165, 449] on link "Affiliate Dashboard" at bounding box center [180, 435] width 223 height 34
click at [10, 495] on link "Account" at bounding box center [29, 490] width 40 height 40
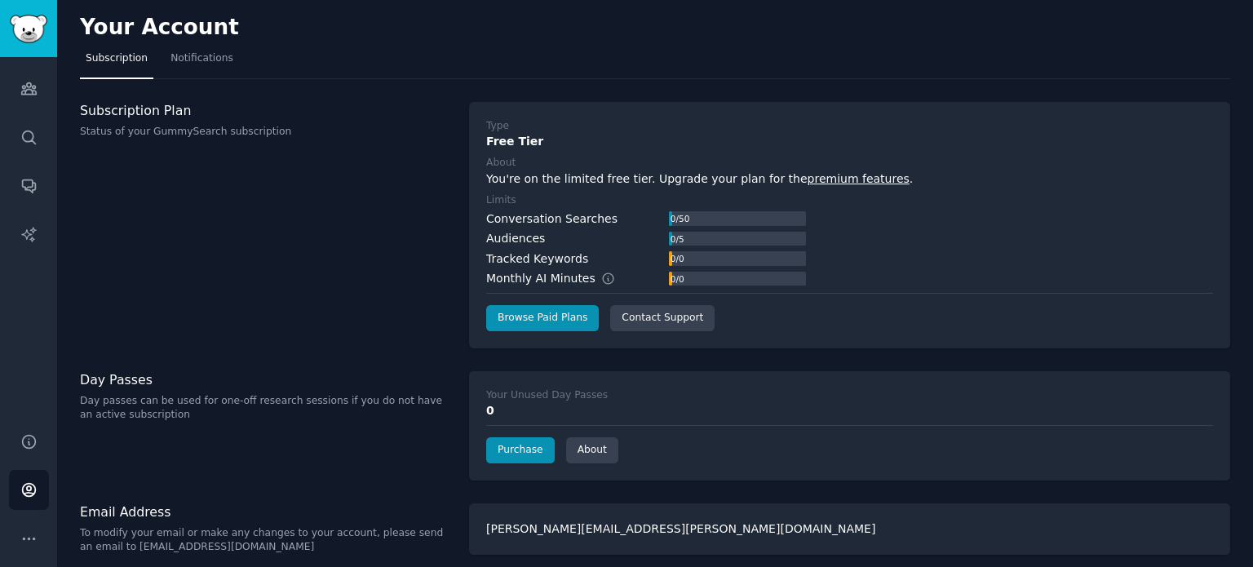
click at [141, 128] on p "Status of your GummySearch subscription" at bounding box center [266, 132] width 372 height 15
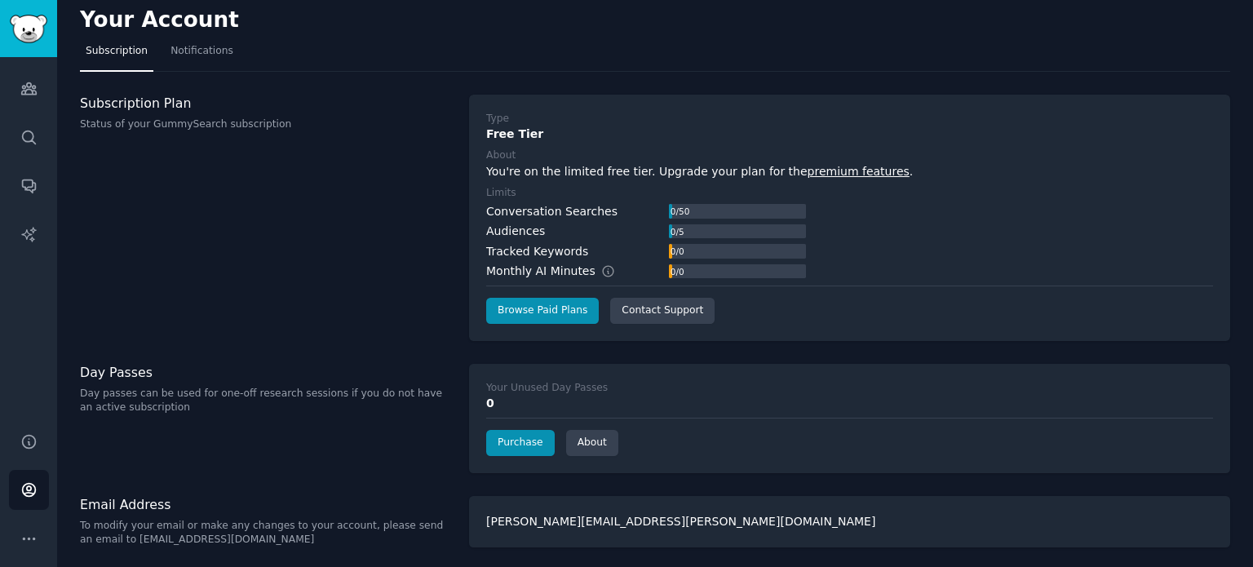
scroll to position [9, 0]
click at [26, 535] on icon "Sidebar" at bounding box center [28, 538] width 17 height 17
click at [191, 60] on link "Notifications" at bounding box center [202, 53] width 74 height 33
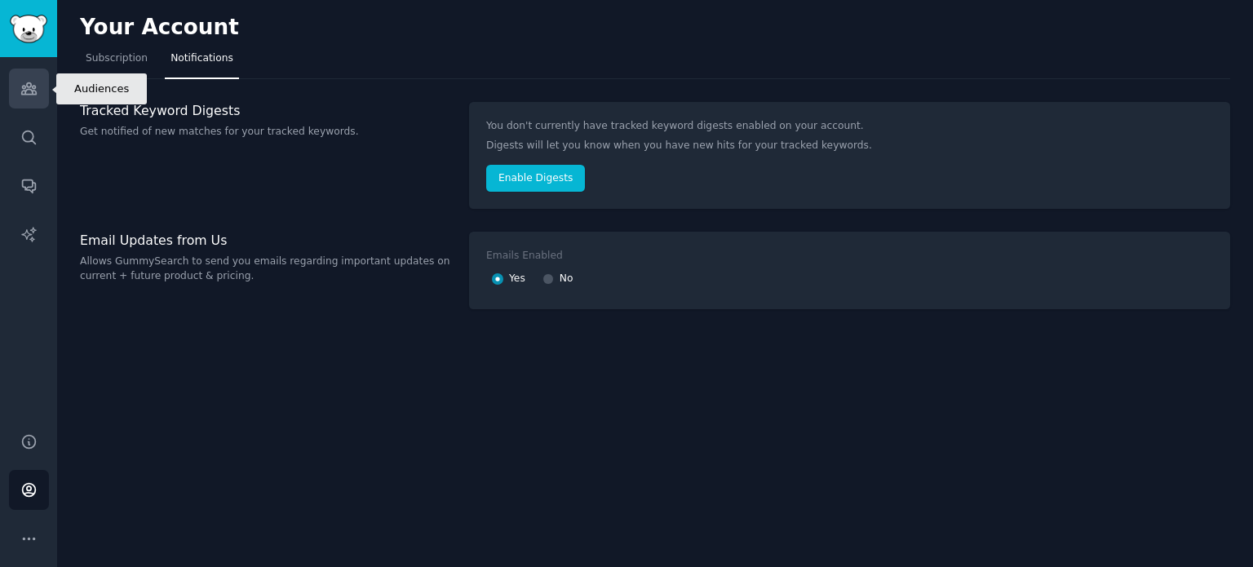
click at [23, 99] on link "Audiences" at bounding box center [29, 89] width 40 height 40
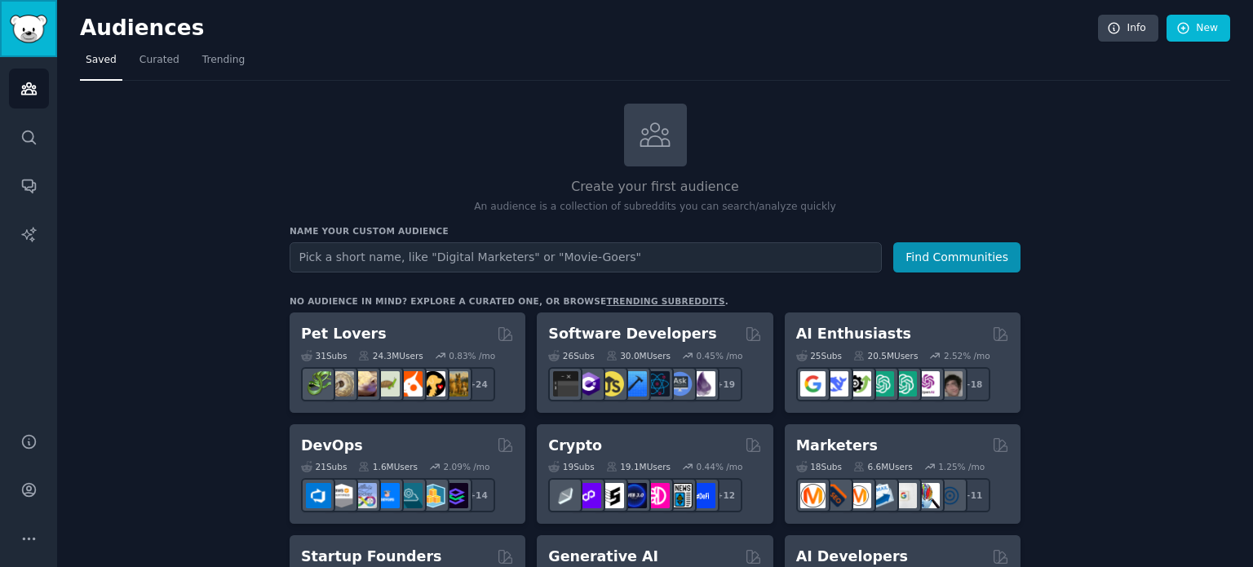
click at [25, 49] on link "Sidebar" at bounding box center [28, 28] width 57 height 57
click at [25, 47] on link "Sidebar" at bounding box center [28, 28] width 57 height 57
click at [24, 491] on icon "Sidebar" at bounding box center [28, 489] width 17 height 17
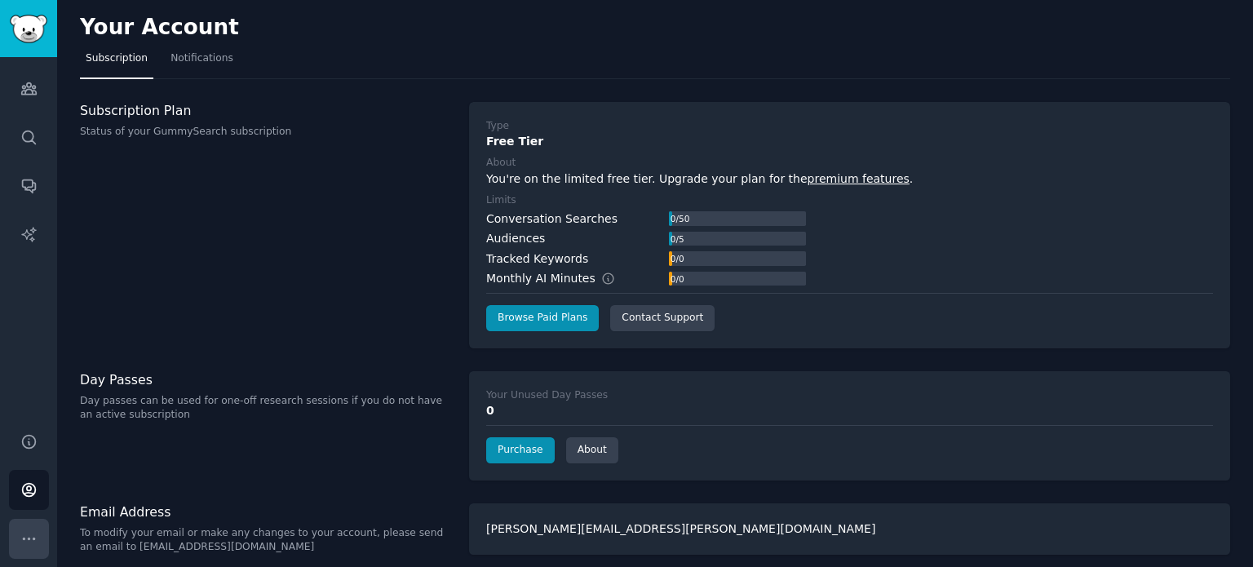
click at [33, 531] on icon "Sidebar" at bounding box center [28, 538] width 17 height 17
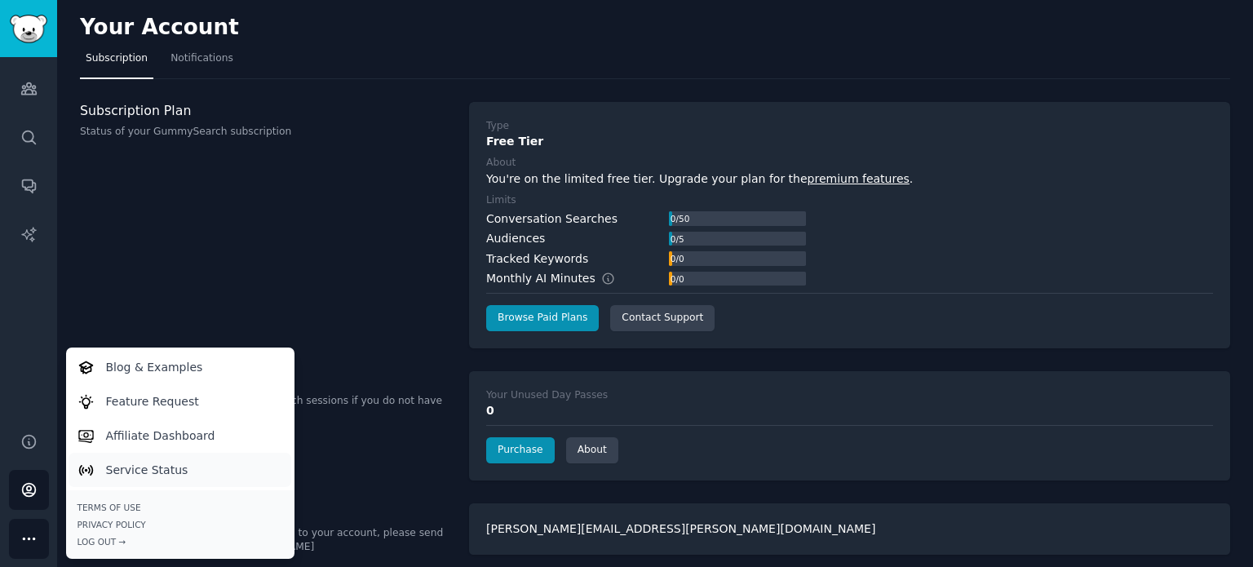
click at [124, 476] on p "Service Status" at bounding box center [147, 470] width 82 height 17
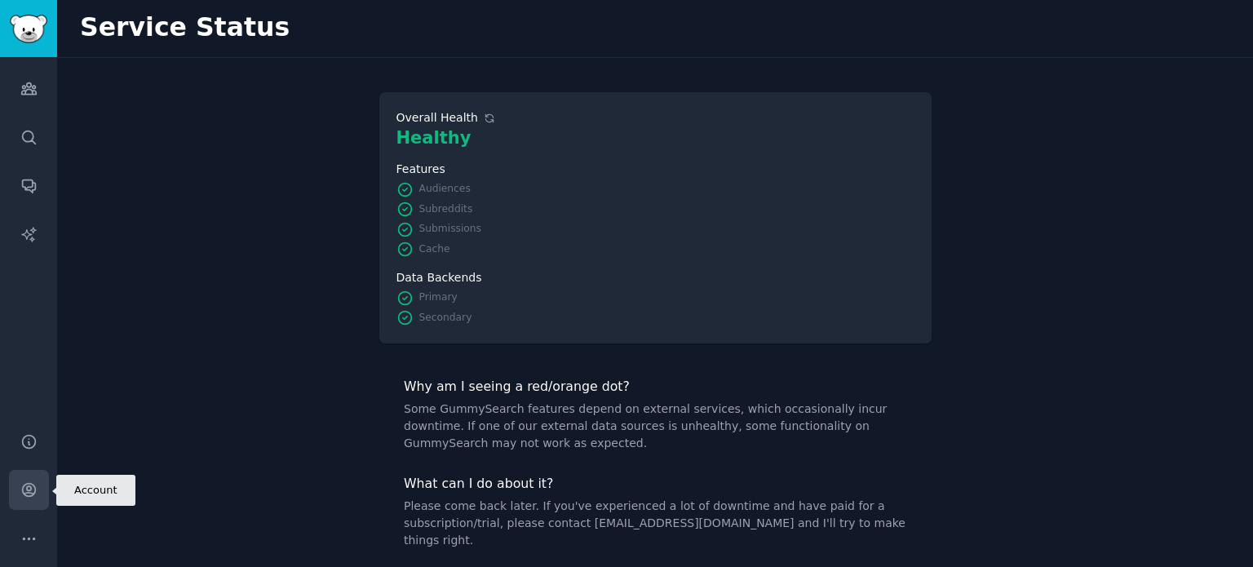
click at [28, 484] on icon "Sidebar" at bounding box center [28, 489] width 17 height 17
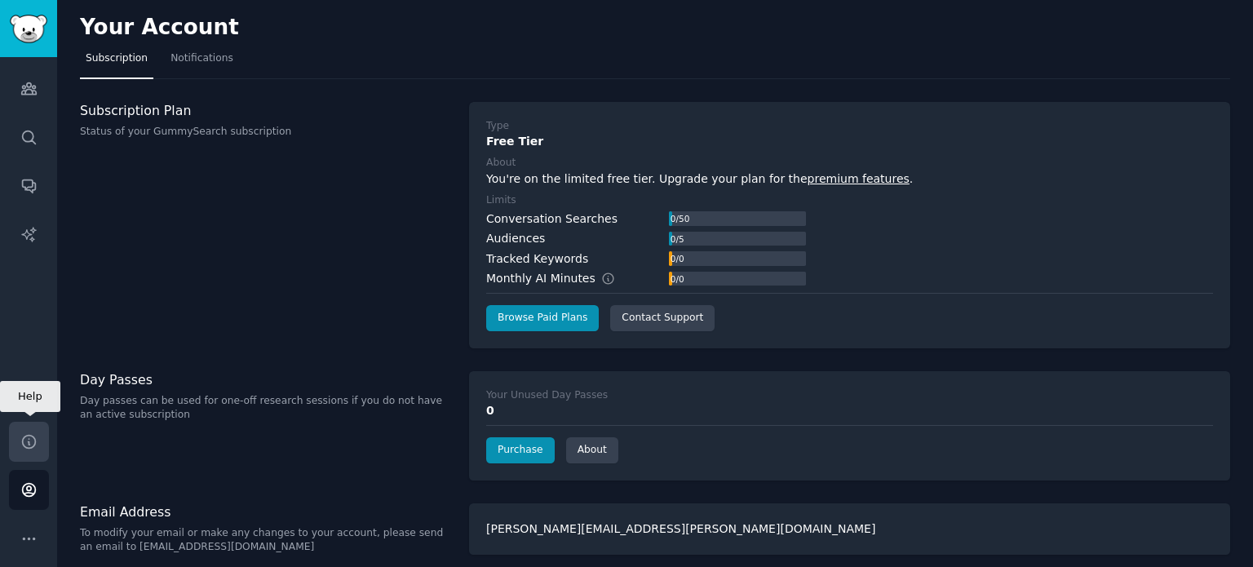
click at [16, 442] on link "Help" at bounding box center [29, 442] width 40 height 40
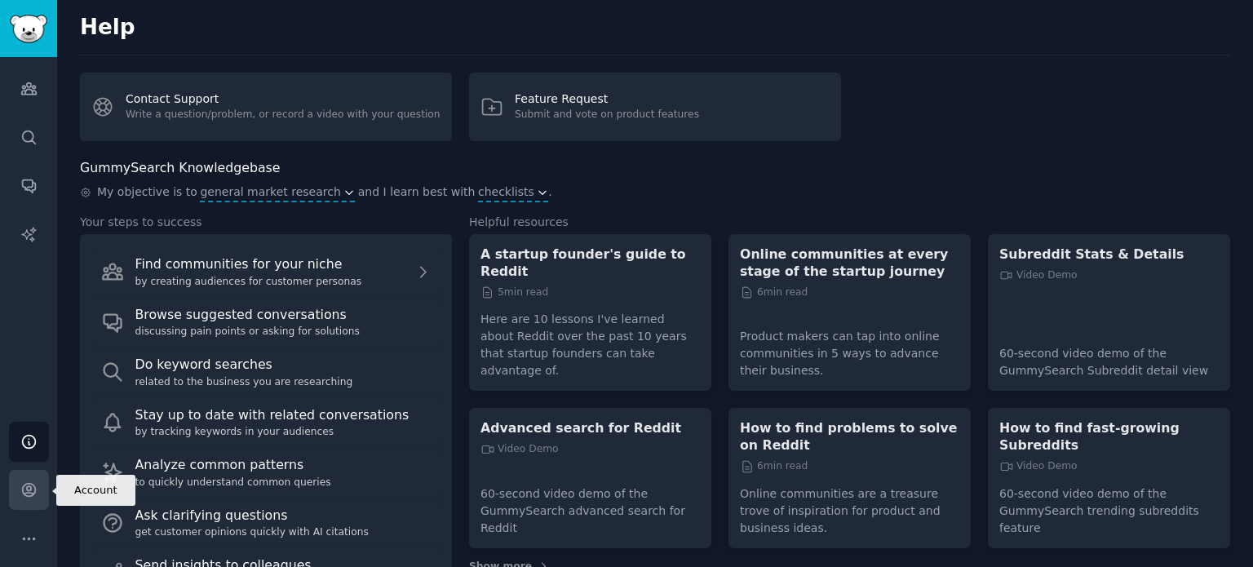
click at [10, 498] on link "Account" at bounding box center [29, 490] width 40 height 40
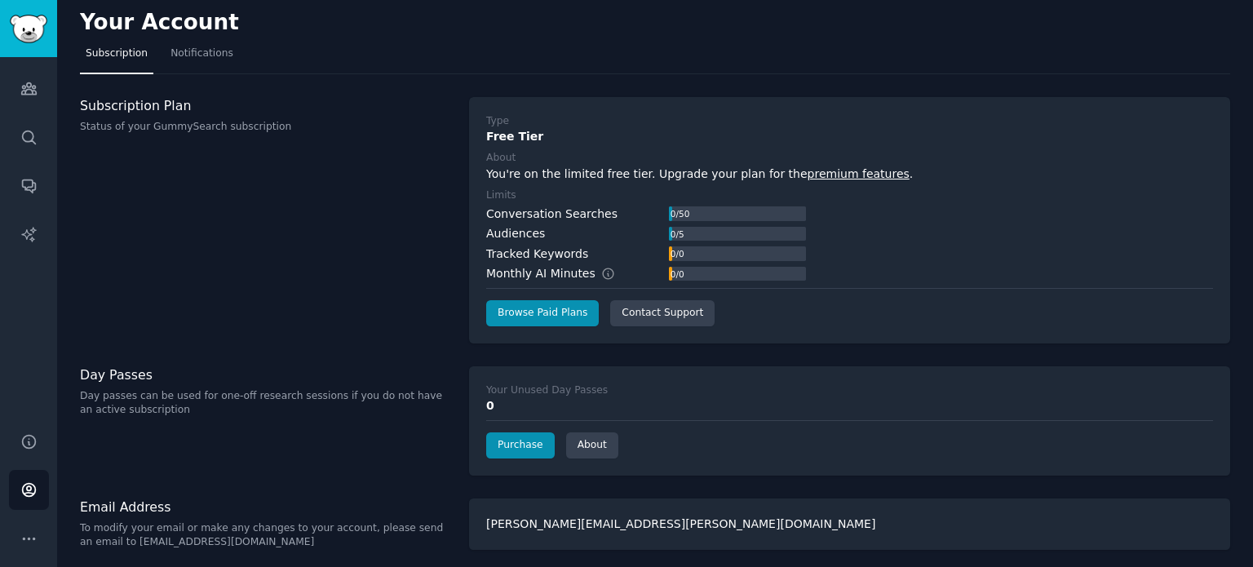
scroll to position [9, 0]
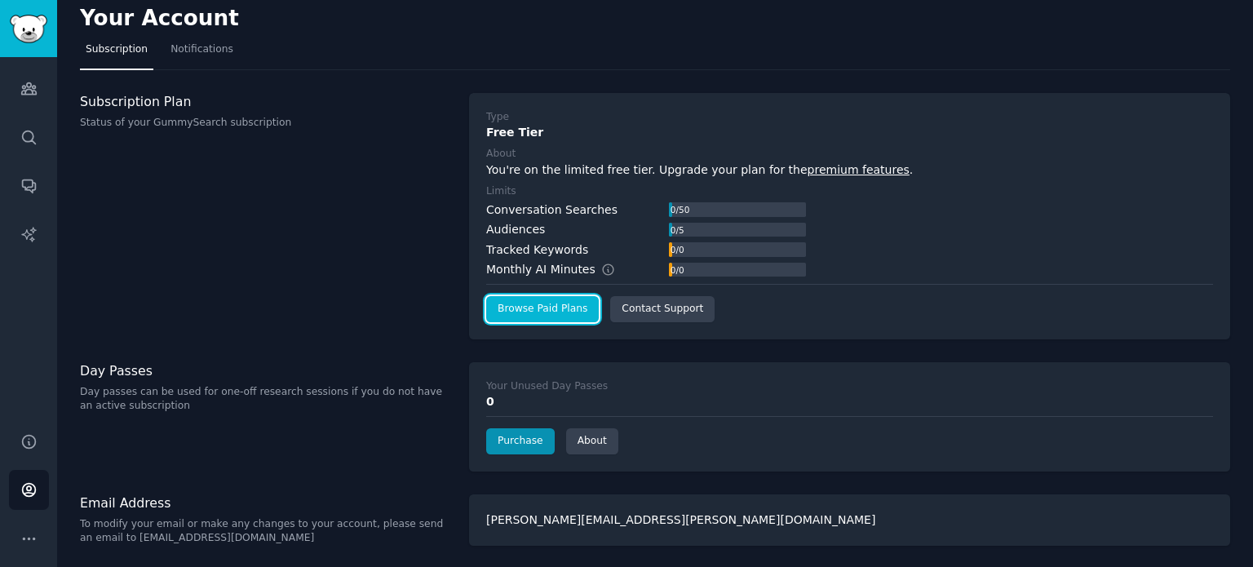
click at [551, 304] on link "Browse Paid Plans" at bounding box center [542, 309] width 113 height 26
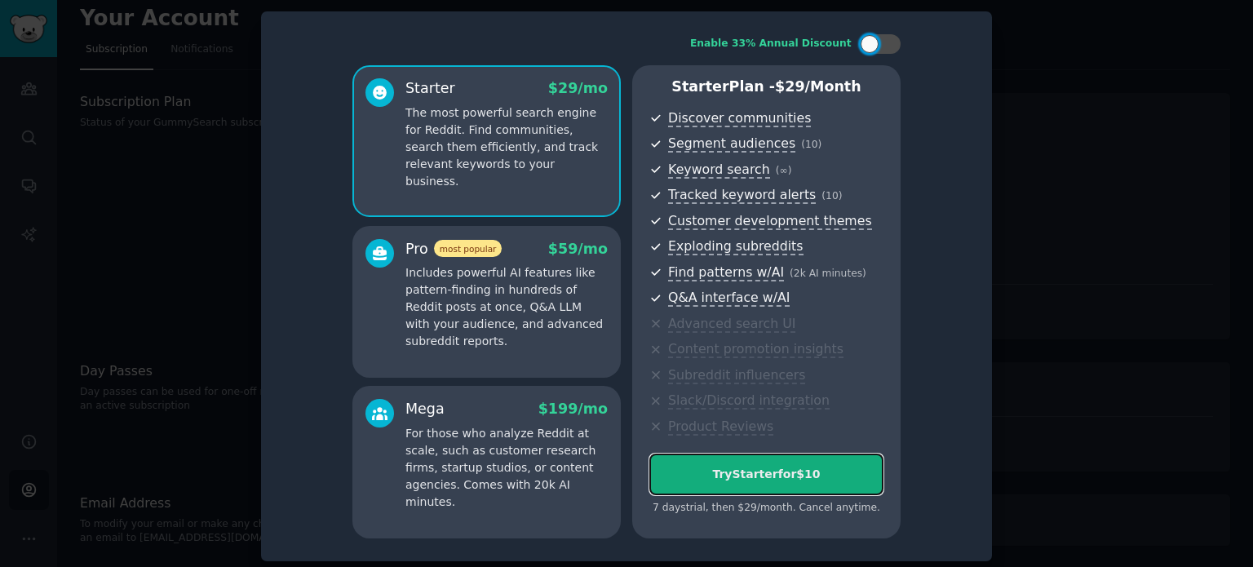
click at [755, 473] on div "Try Starter for $10" at bounding box center [766, 474] width 232 height 17
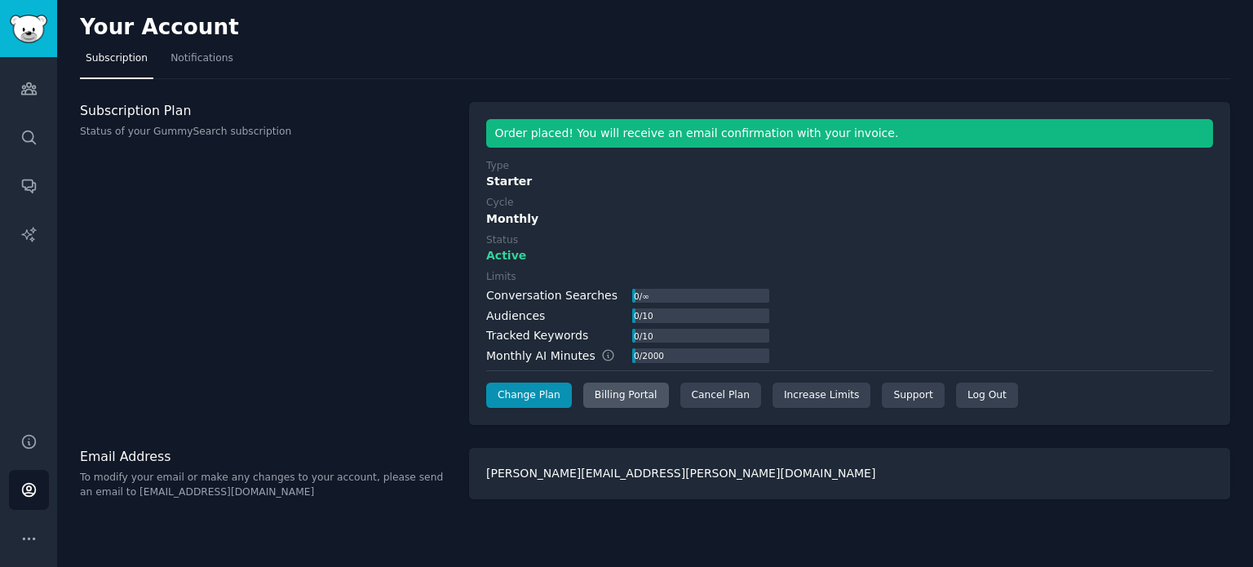
click at [617, 405] on div "Billing Portal" at bounding box center [626, 396] width 86 height 26
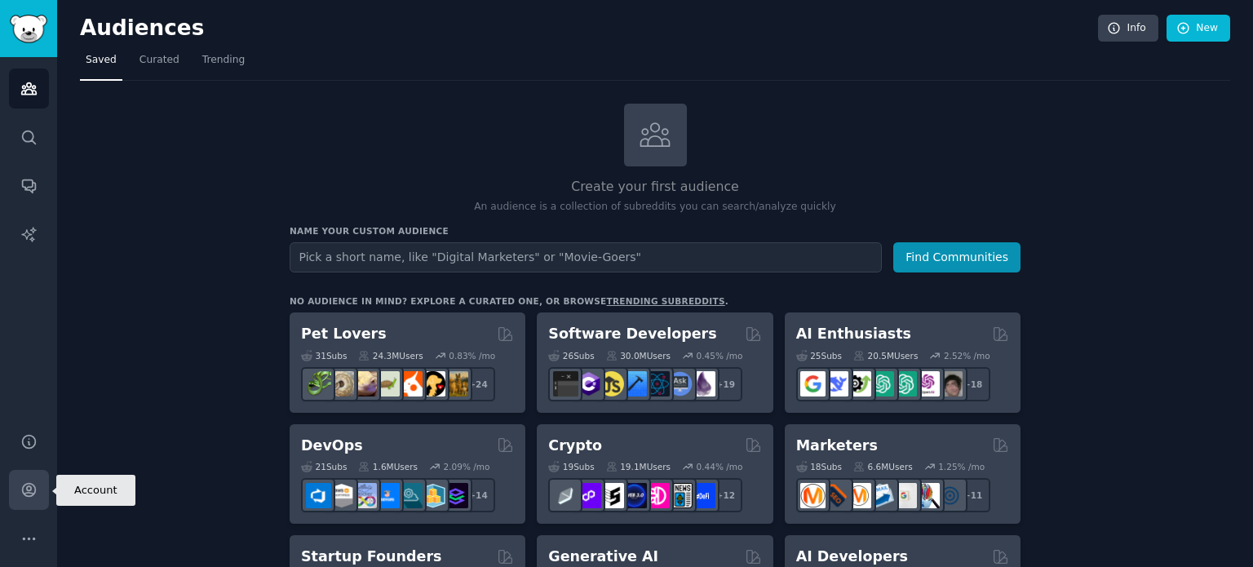
click at [45, 493] on link "Account" at bounding box center [29, 490] width 40 height 40
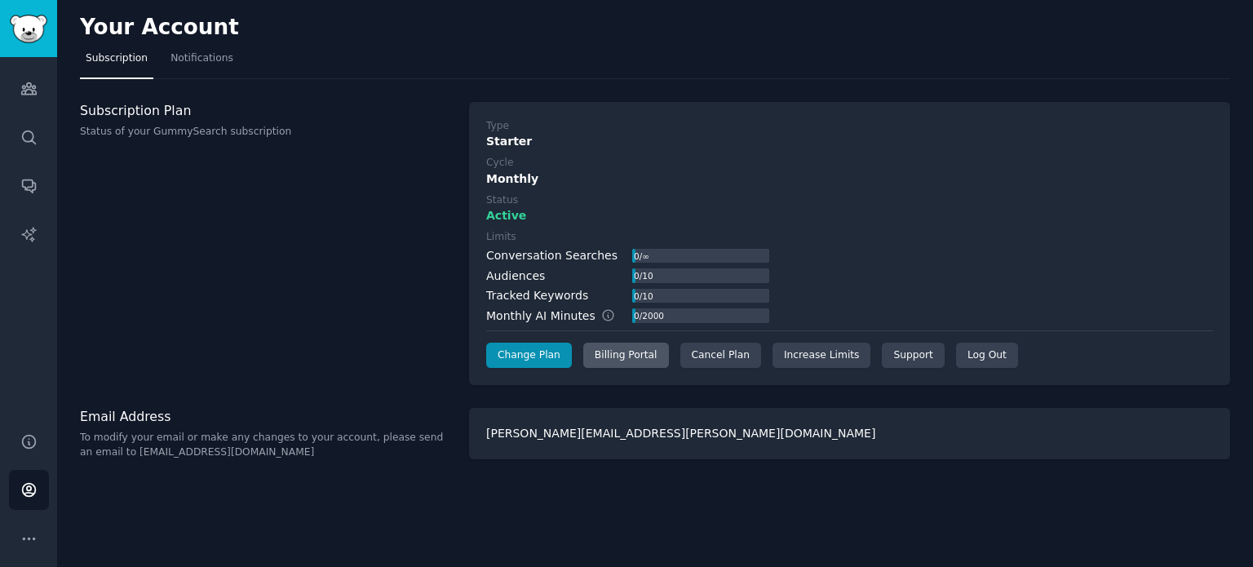
click at [593, 361] on div "Billing Portal" at bounding box center [626, 356] width 86 height 26
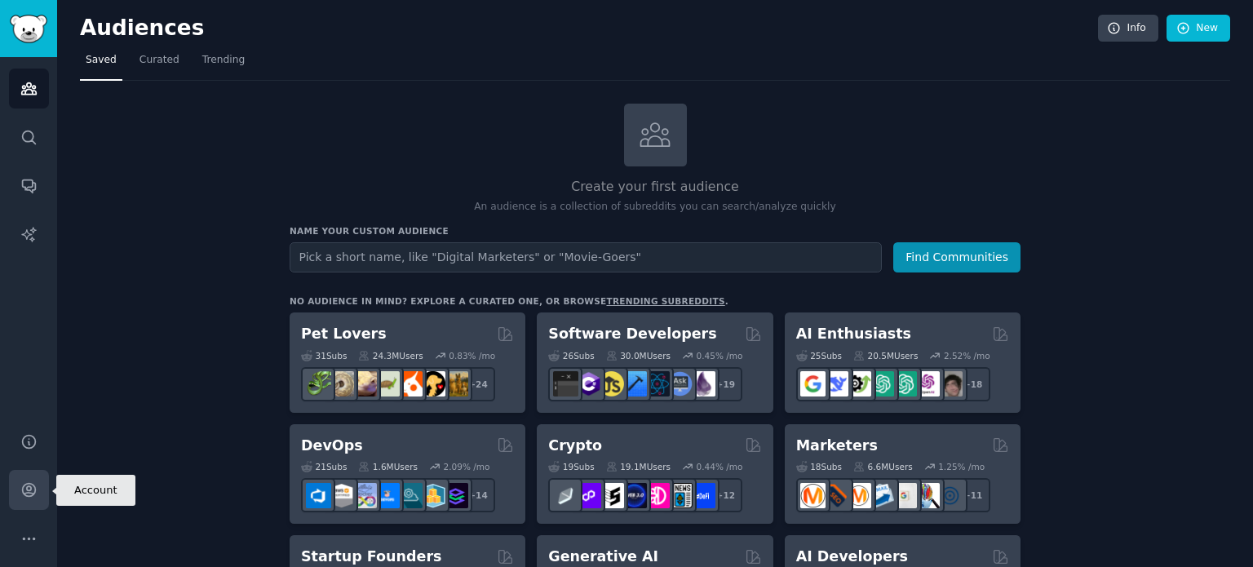
click at [34, 490] on icon "Sidebar" at bounding box center [28, 490] width 13 height 13
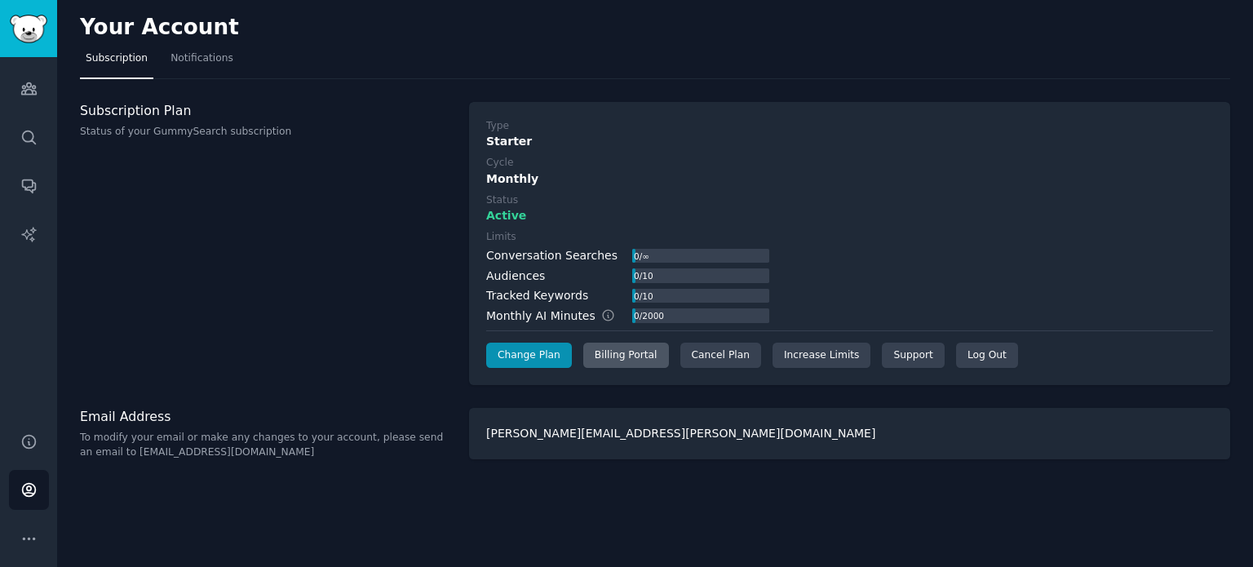
click at [629, 352] on div "Billing Portal" at bounding box center [626, 356] width 86 height 26
